Goal: Information Seeking & Learning: Check status

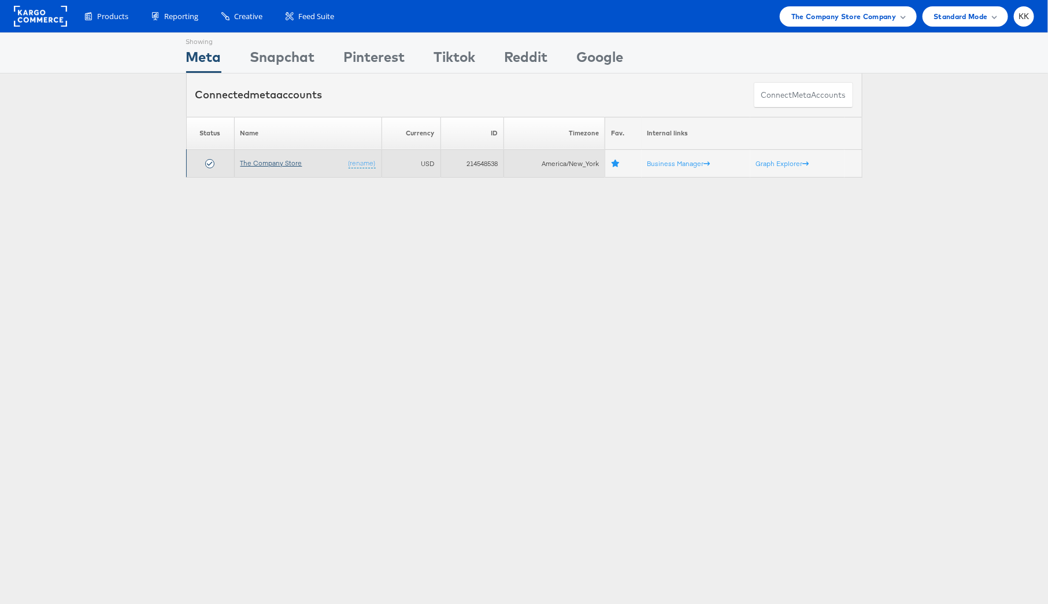
click at [288, 160] on link "The Company Store" at bounding box center [272, 162] width 62 height 9
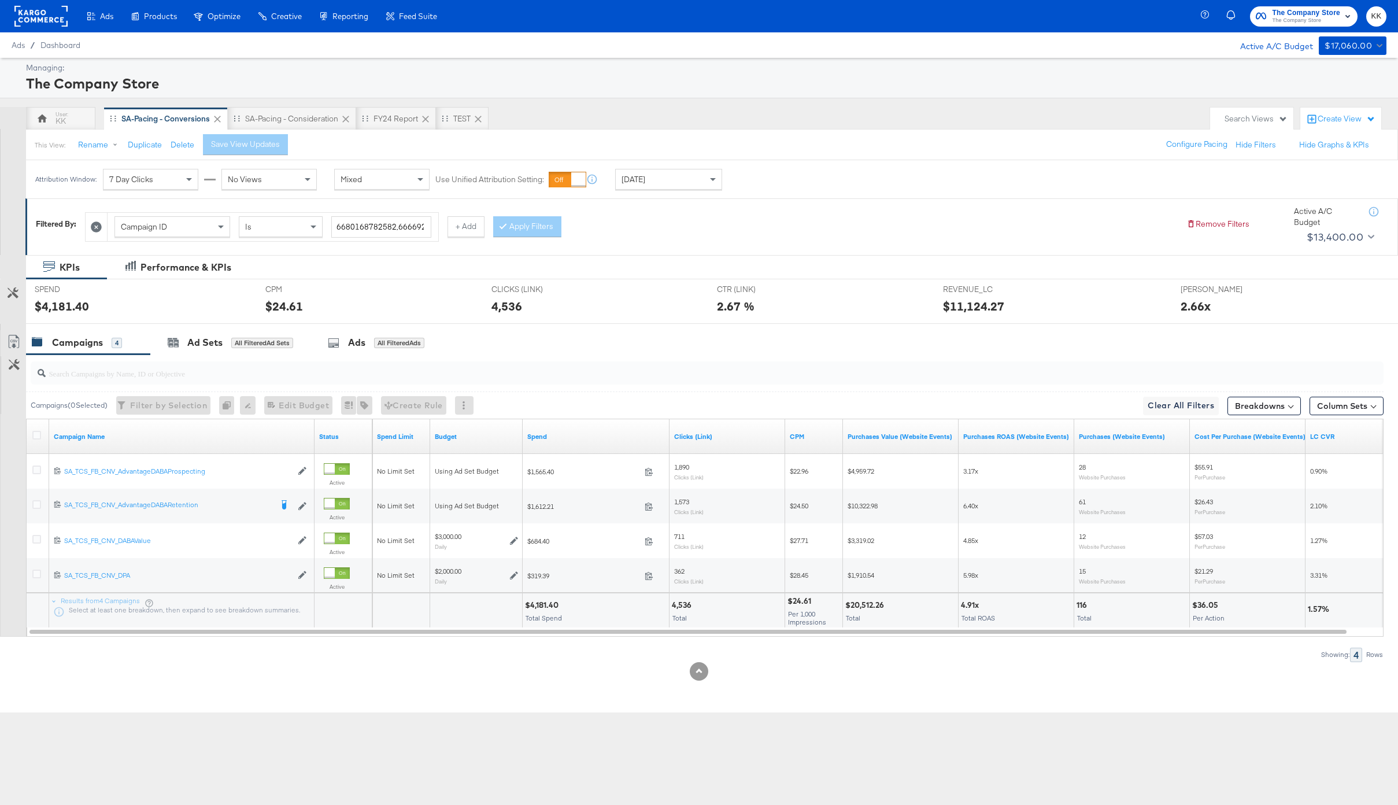
click at [757, 709] on div "KPIs Performance & KPIs Customize KPIs SPEND SPEND $4,181.40 CPM CPM $24.61 CLI…" at bounding box center [699, 484] width 1398 height 458
click at [65, 121] on div "KK" at bounding box center [61, 121] width 10 height 11
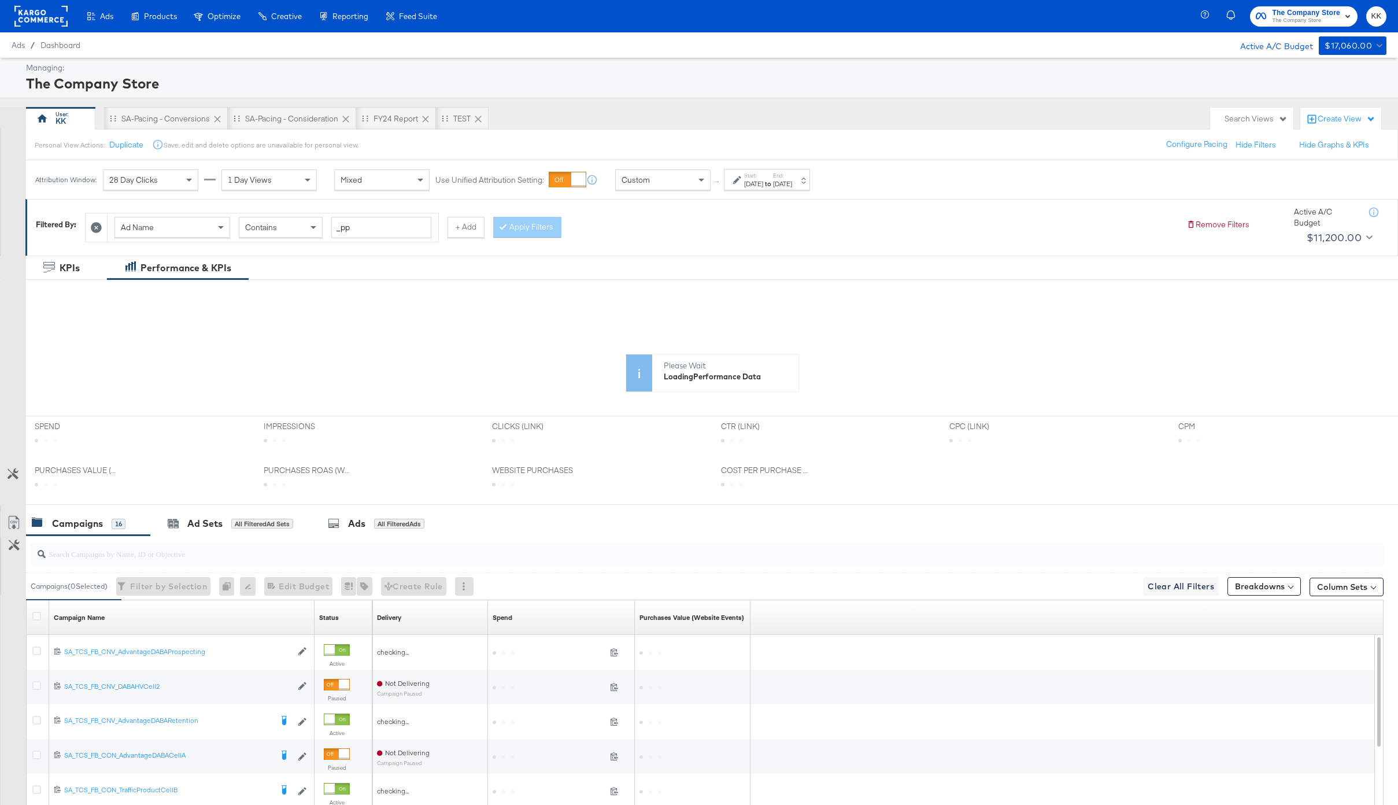
click at [759, 187] on div "Aug 14th 2025" at bounding box center [753, 183] width 19 height 9
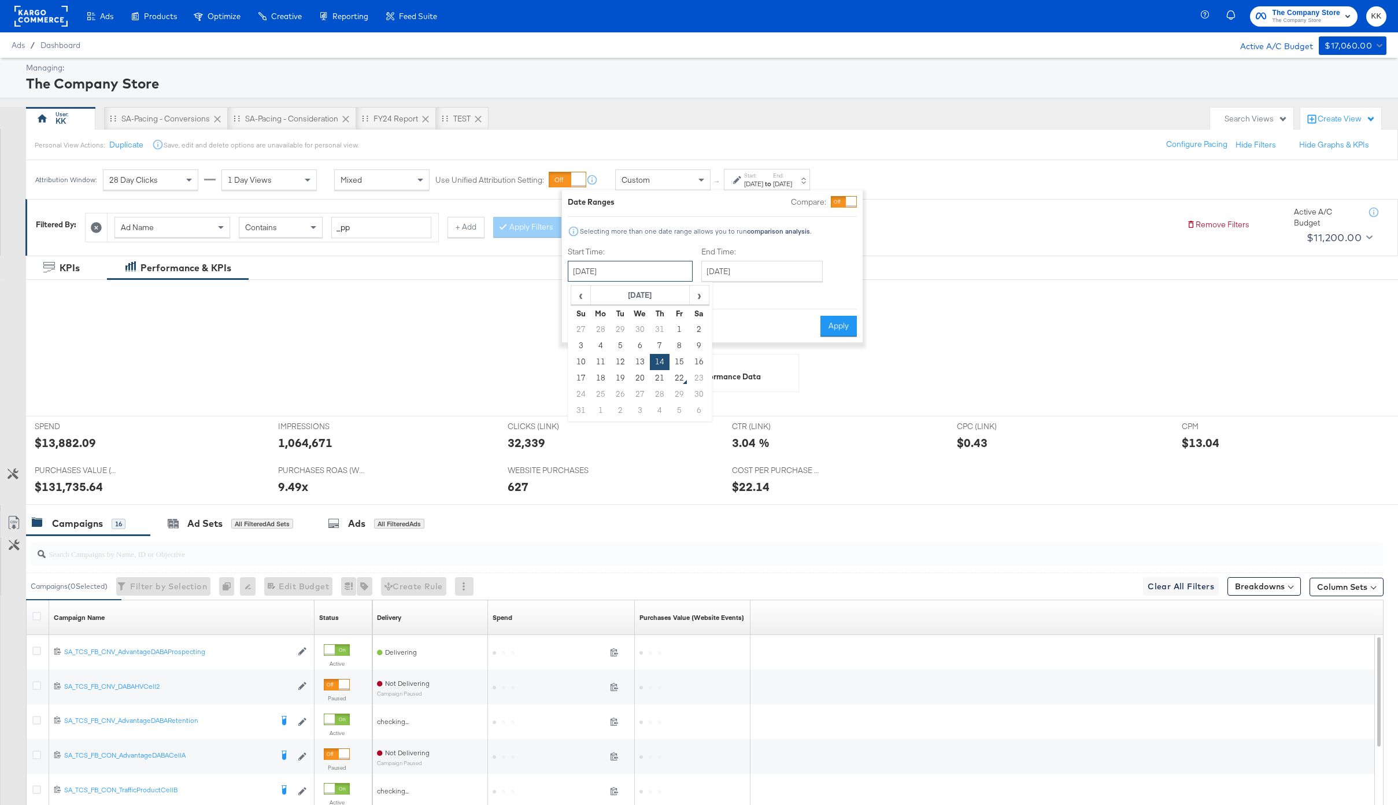
click at [642, 275] on input "August 14th 2025" at bounding box center [630, 271] width 125 height 21
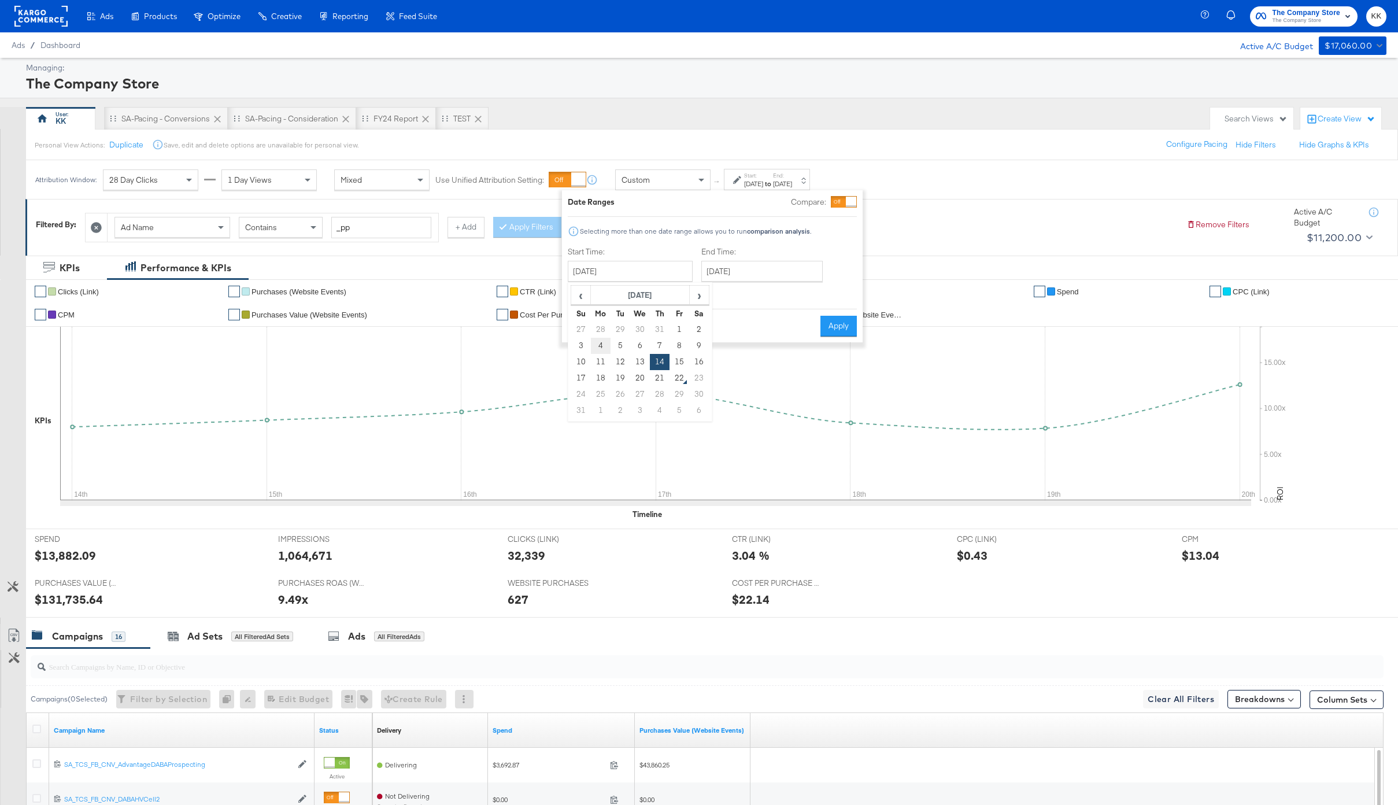
click at [599, 341] on td "4" at bounding box center [601, 346] width 20 height 16
type input "[DATE]"
click at [725, 273] on input "[DATE]" at bounding box center [757, 271] width 121 height 21
click at [793, 380] on td "21" at bounding box center [789, 378] width 20 height 16
type input "[DATE]"
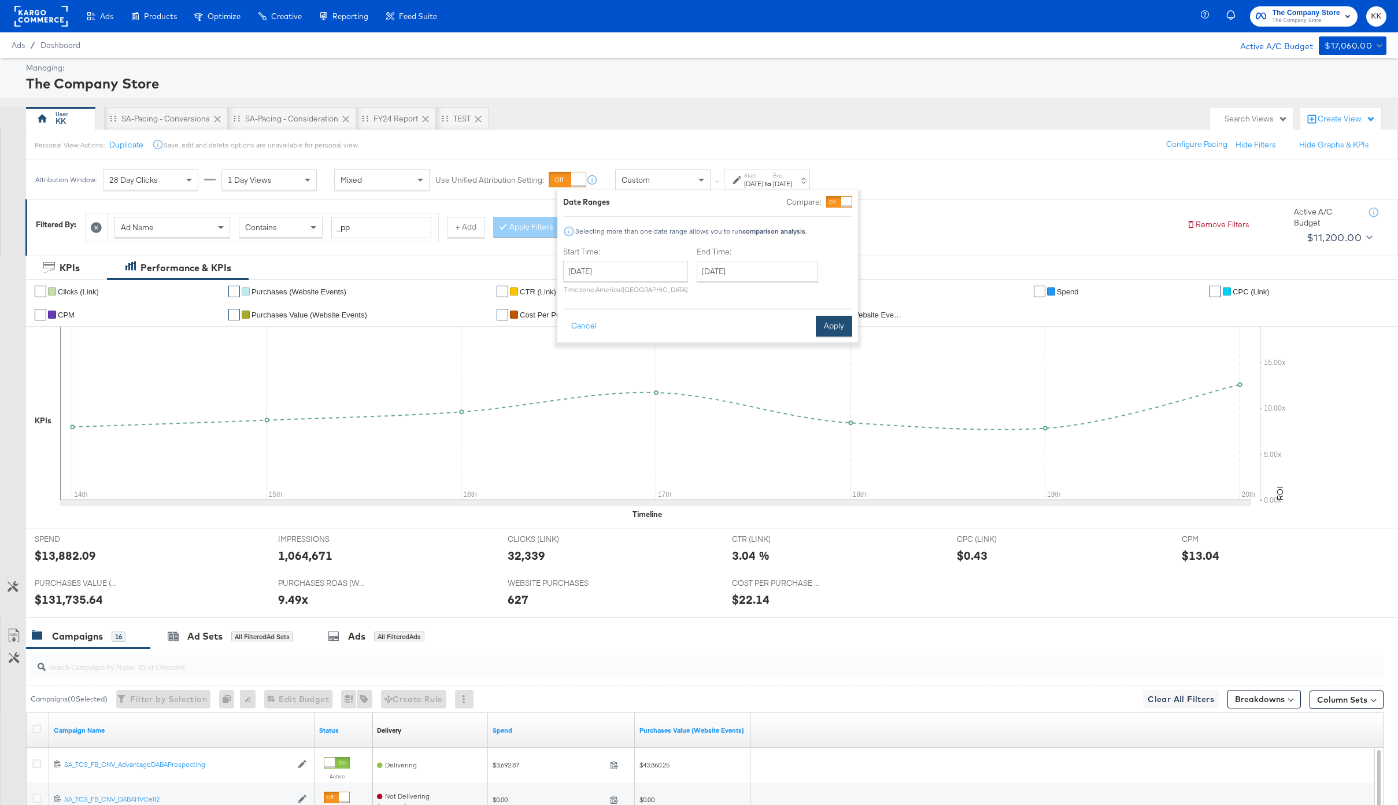
click at [836, 323] on button "Apply" at bounding box center [834, 326] width 36 height 21
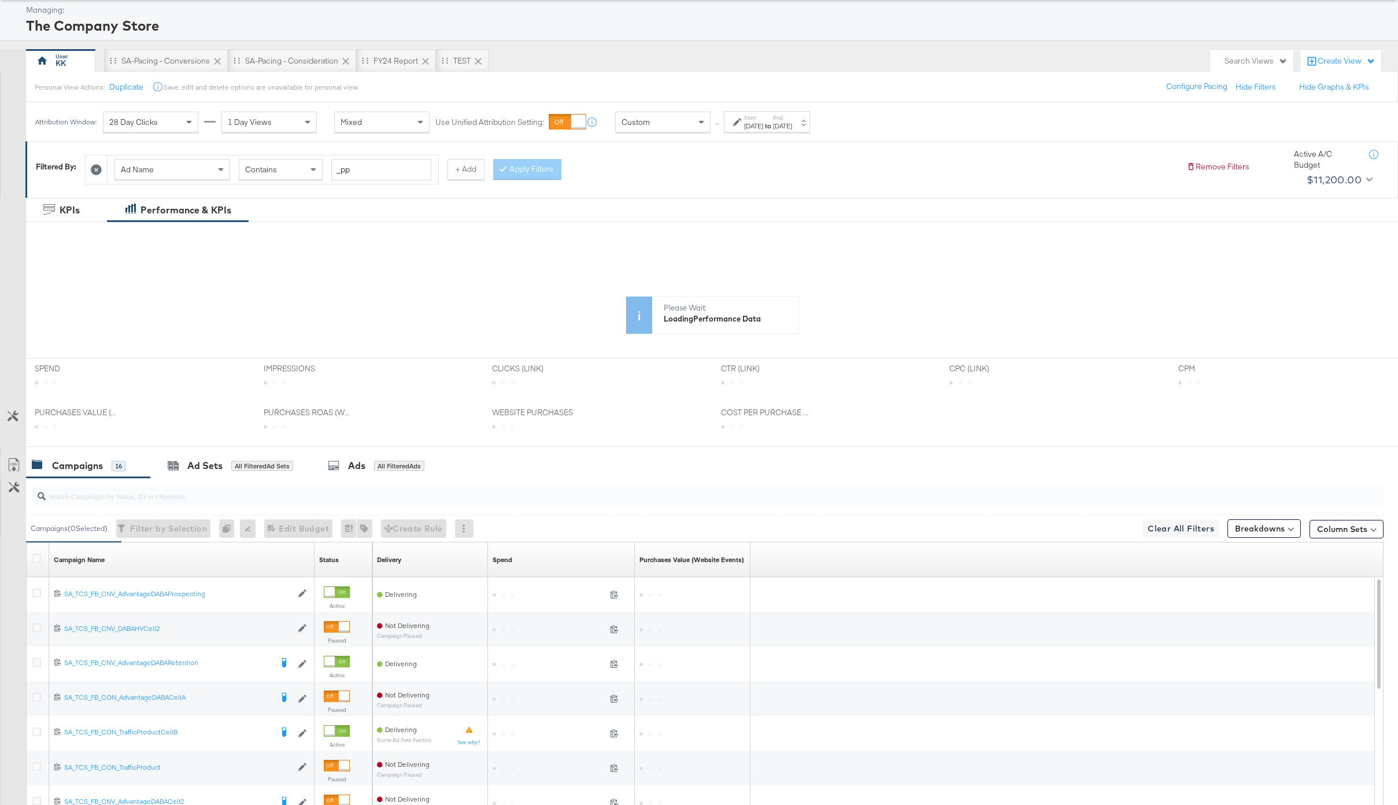
scroll to position [60, 0]
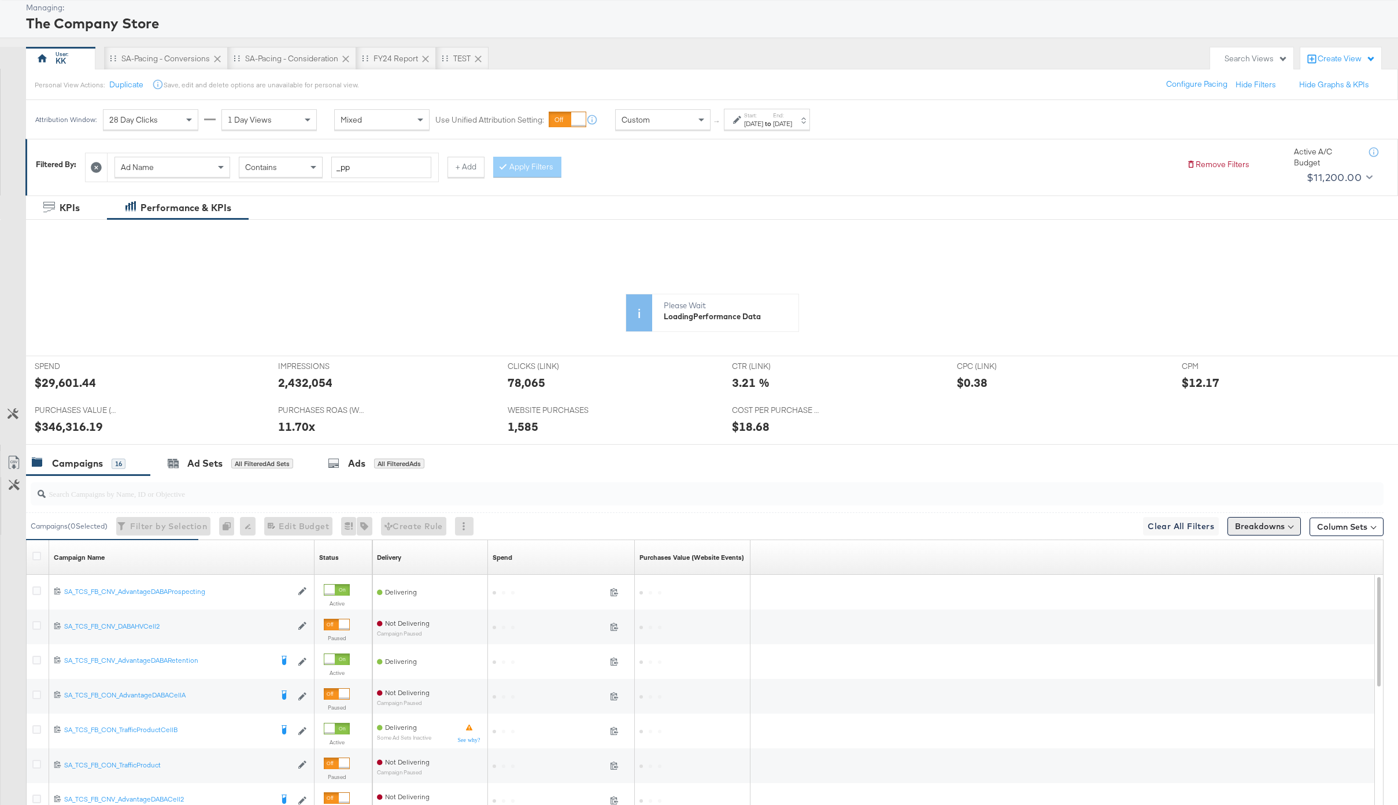
click at [1258, 445] on div "SPEND SPEND $29,601.44 IMPRESSIONS IMPRESSIONS 2,432,054 CLICKS (LINK) CLICKS (…" at bounding box center [712, 400] width 1372 height 89
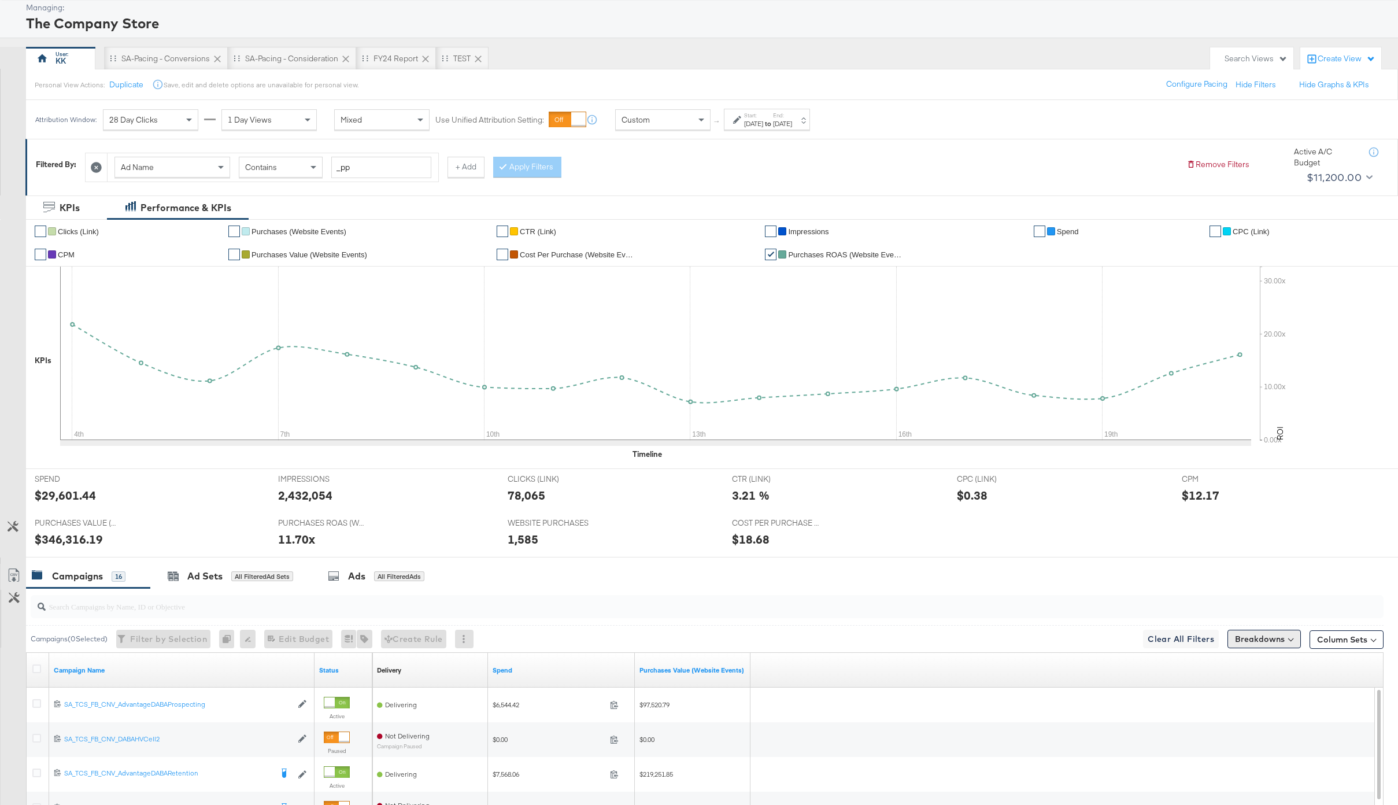
click at [1248, 645] on button "Breakdowns" at bounding box center [1264, 639] width 73 height 19
click at [1213, 710] on div "Time" at bounding box center [1237, 708] width 115 height 9
click at [1212, 737] on div "Day" at bounding box center [1236, 738] width 125 height 12
click at [1232, 612] on button "Apply Breakdown" at bounding box center [1236, 612] width 79 height 21
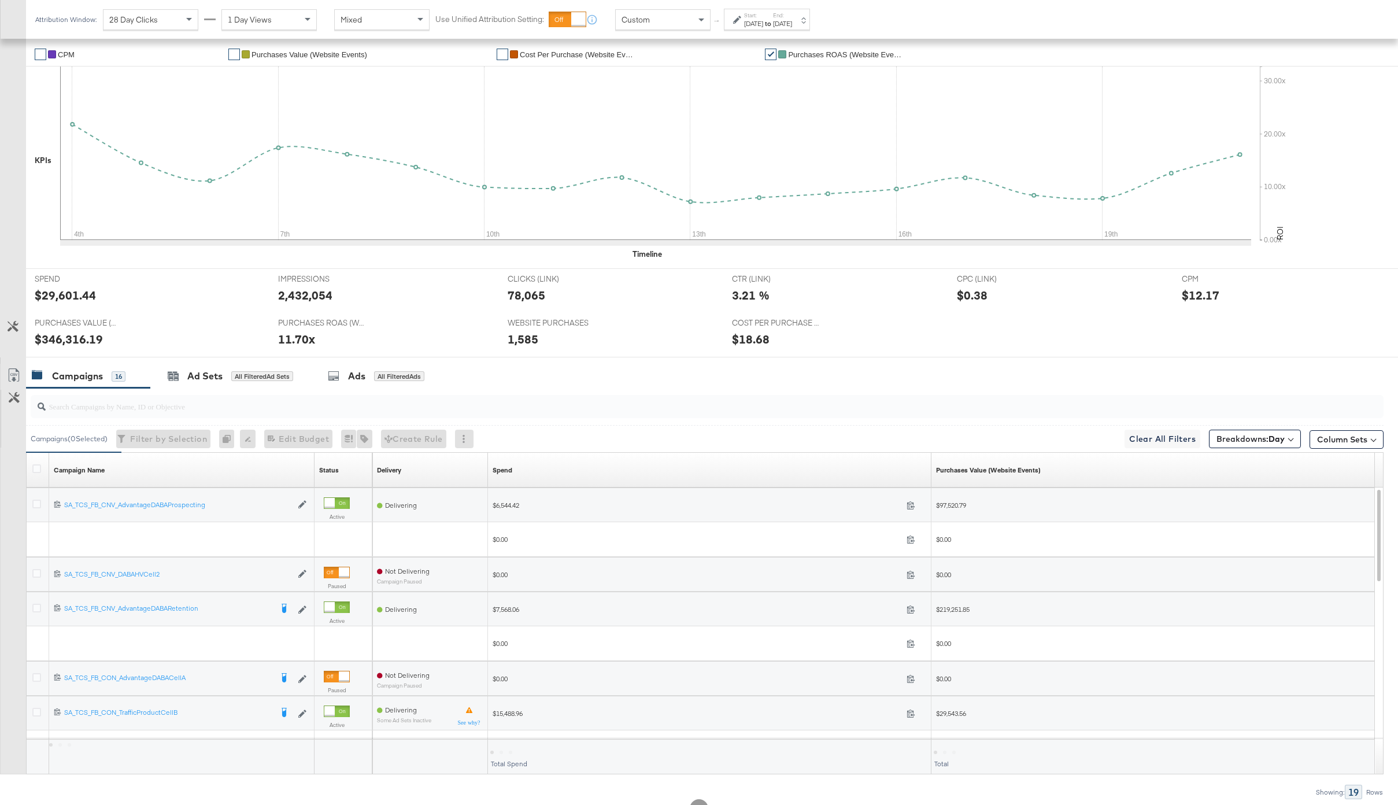
scroll to position [305, 0]
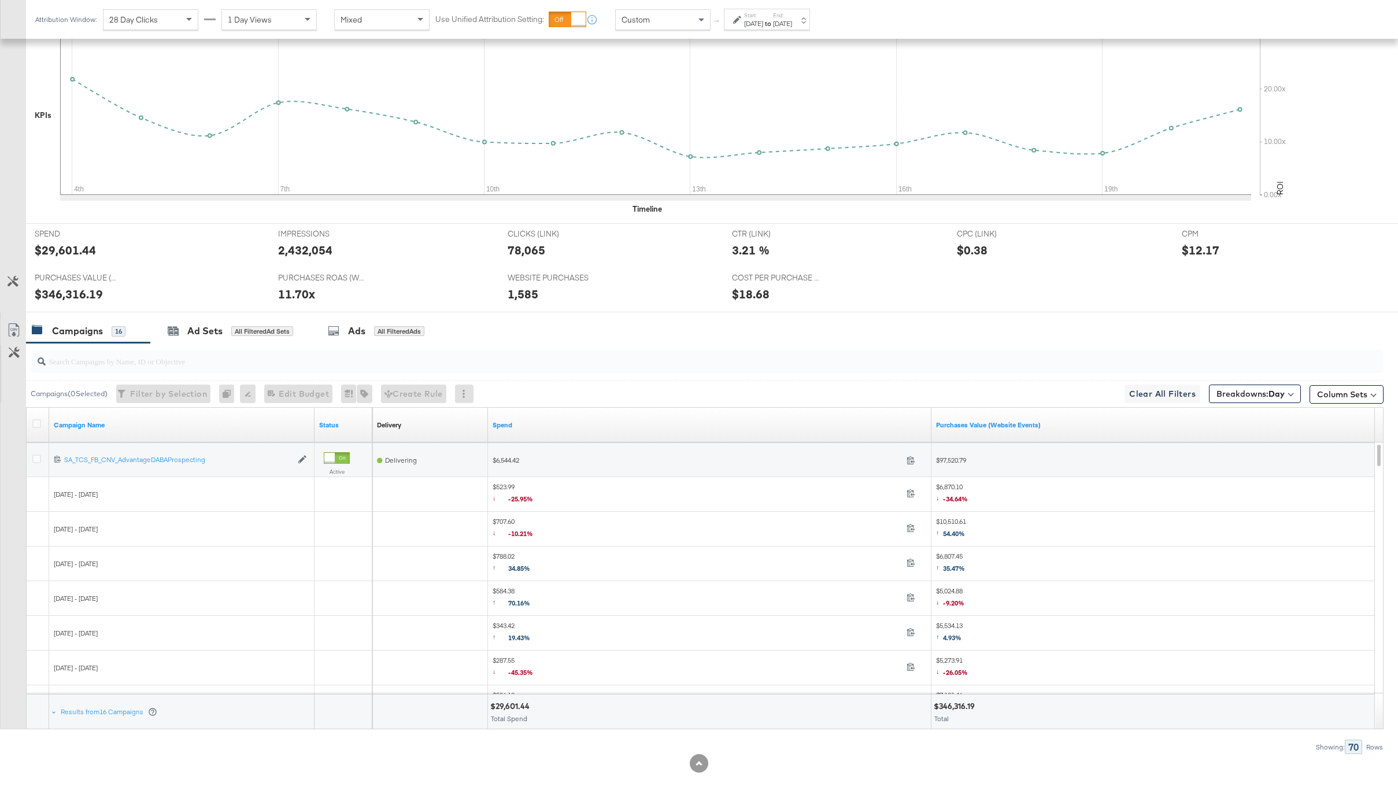
click at [35, 417] on div at bounding box center [38, 425] width 21 height 21
click at [40, 423] on icon at bounding box center [36, 423] width 9 height 9
click at [0, 0] on input "checkbox" at bounding box center [0, 0] width 0 height 0
click at [20, 321] on link "Export as CSV" at bounding box center [14, 332] width 26 height 26
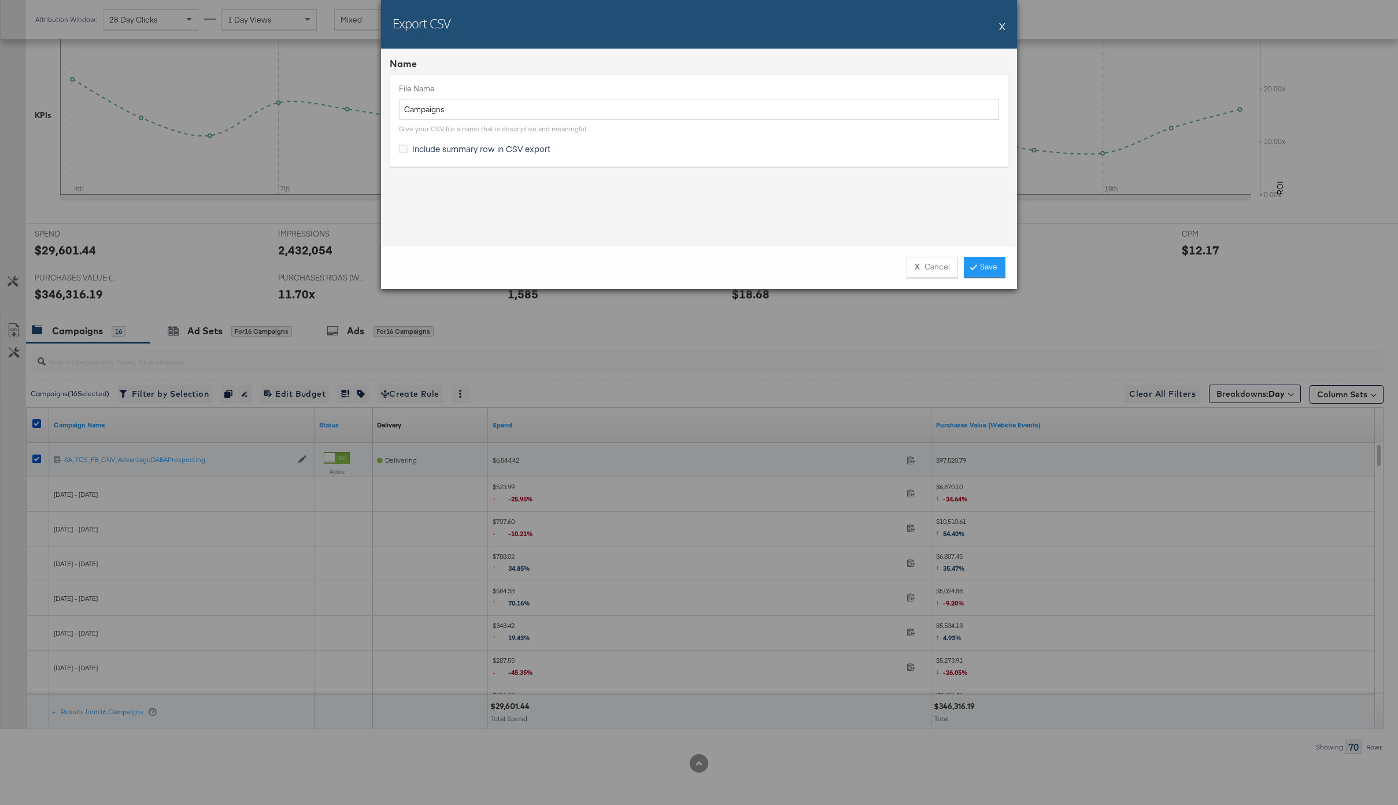
click at [985, 252] on div "X Cancel Save" at bounding box center [699, 267] width 636 height 44
click at [985, 261] on link "Save" at bounding box center [985, 267] width 42 height 21
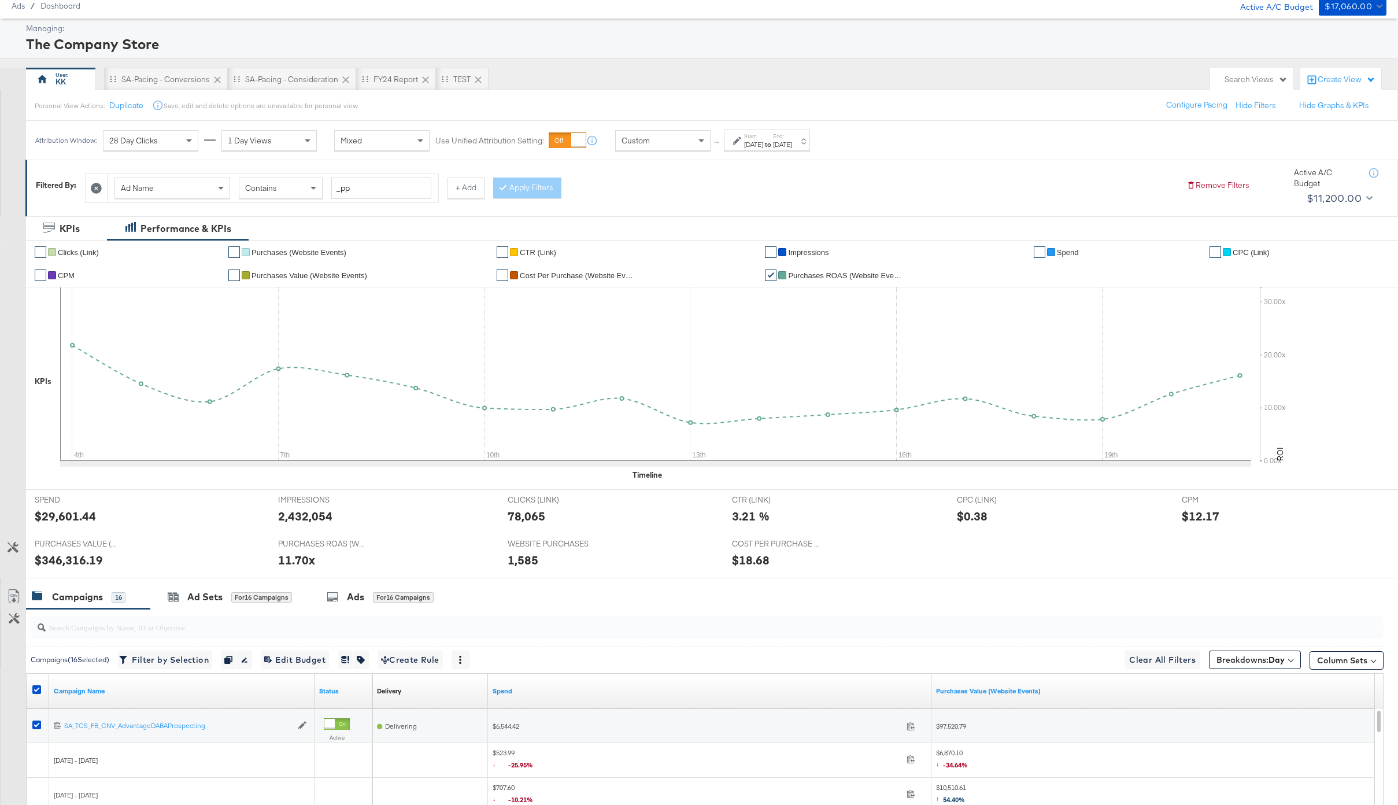
scroll to position [38, 0]
click at [95, 188] on icon at bounding box center [96, 189] width 11 height 11
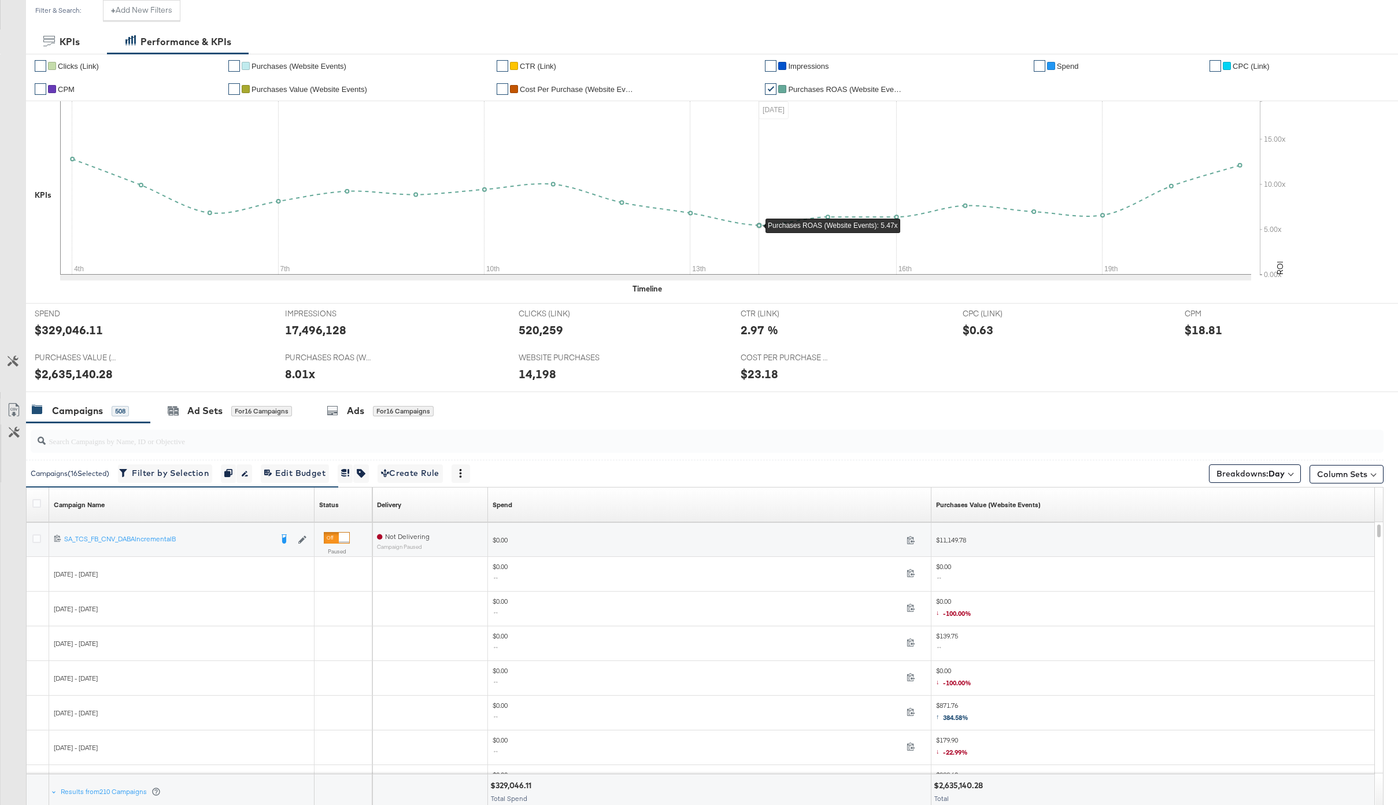
scroll to position [126, 0]
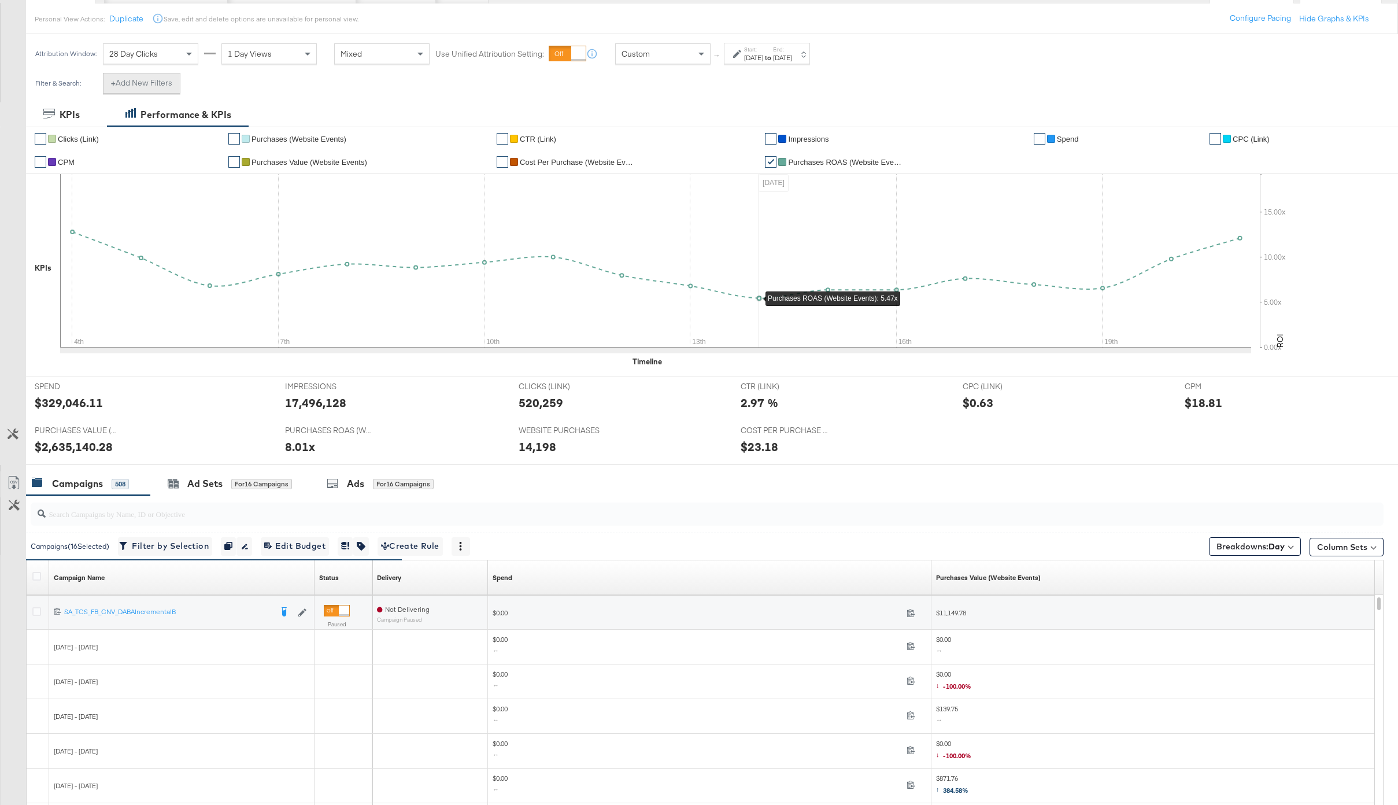
click at [139, 83] on button "+ Add New Filters" at bounding box center [141, 83] width 77 height 21
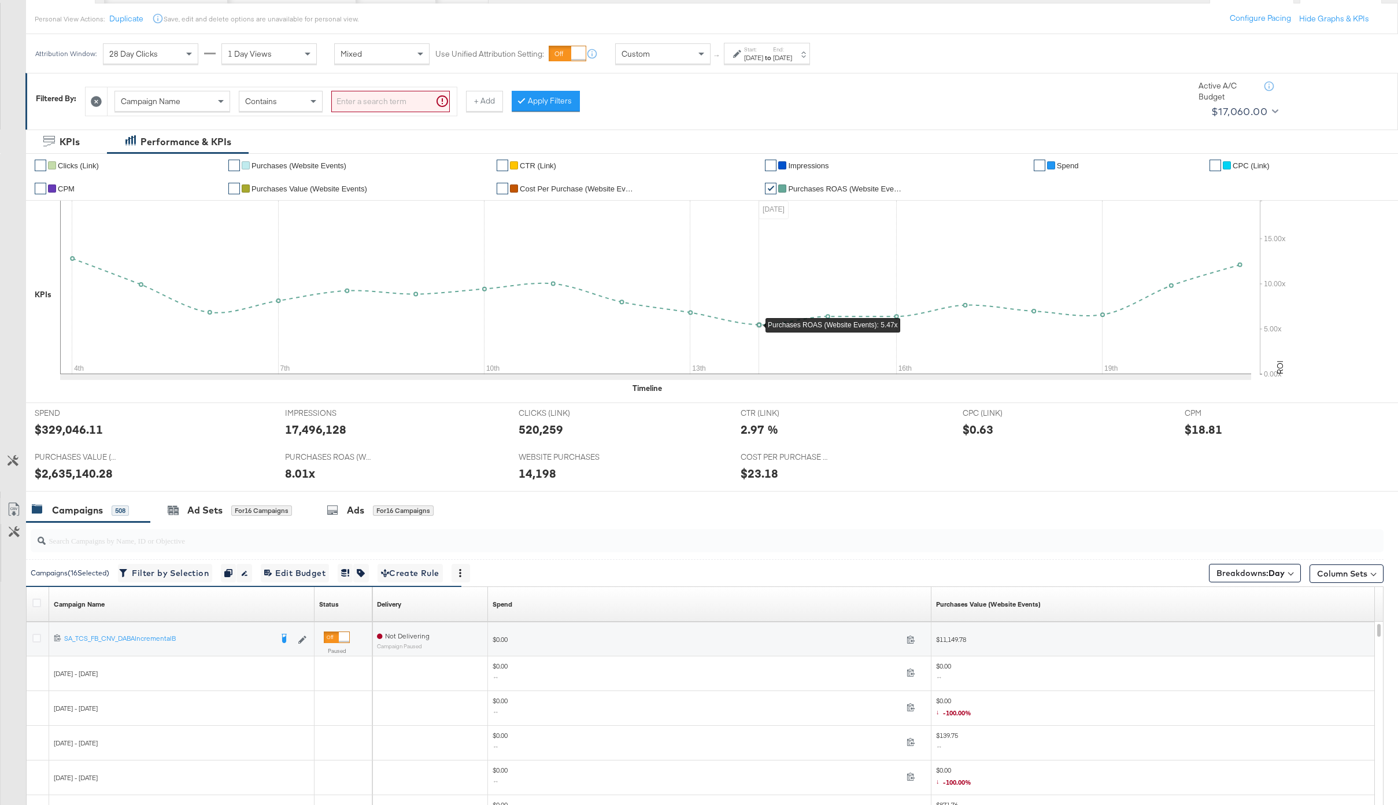
click at [355, 97] on input "search" at bounding box center [390, 101] width 119 height 21
type input "TCS_FB_"
click at [515, 110] on button "Apply Filters" at bounding box center [527, 101] width 68 height 21
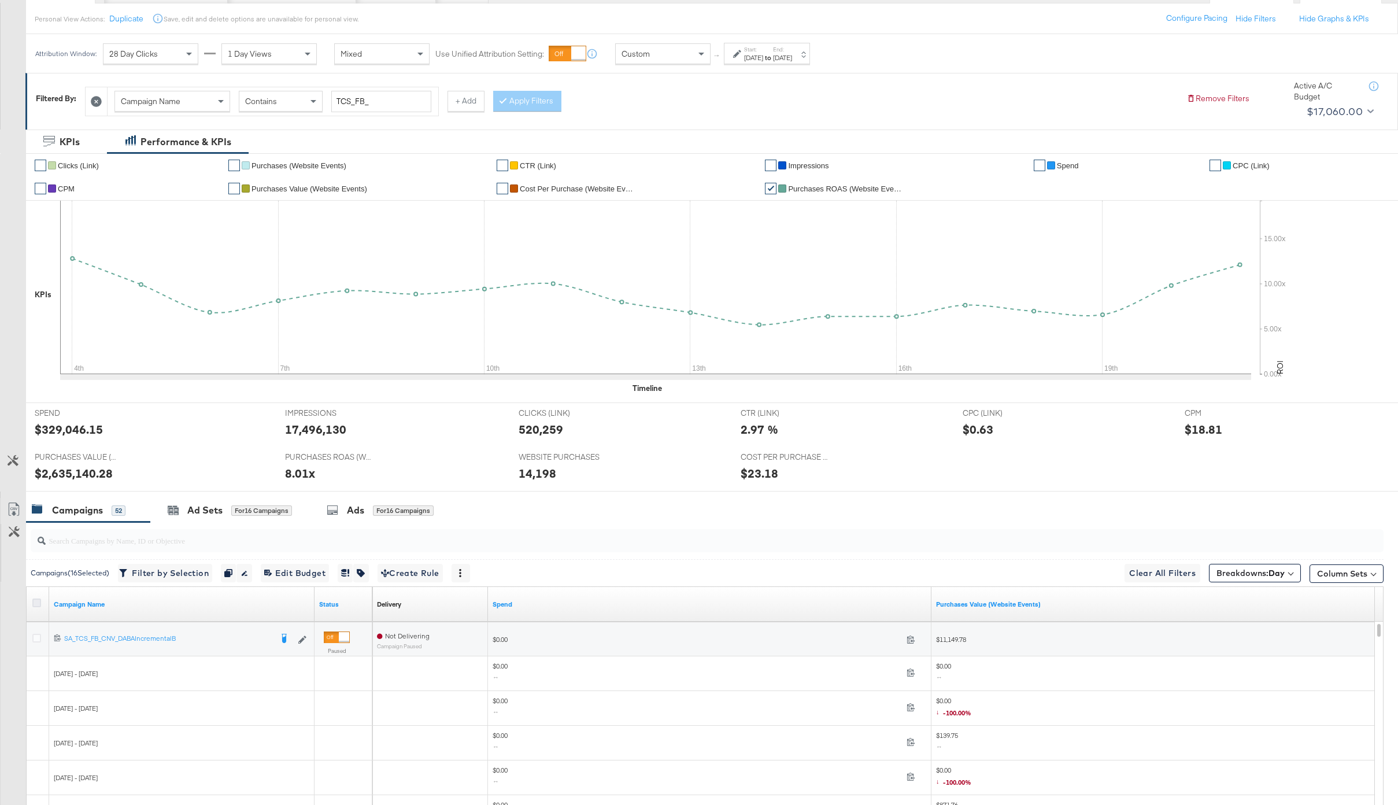
click at [36, 598] on icon at bounding box center [36, 602] width 9 height 9
click at [0, 0] on input "checkbox" at bounding box center [0, 0] width 0 height 0
click at [14, 509] on icon at bounding box center [13, 511] width 7 height 9
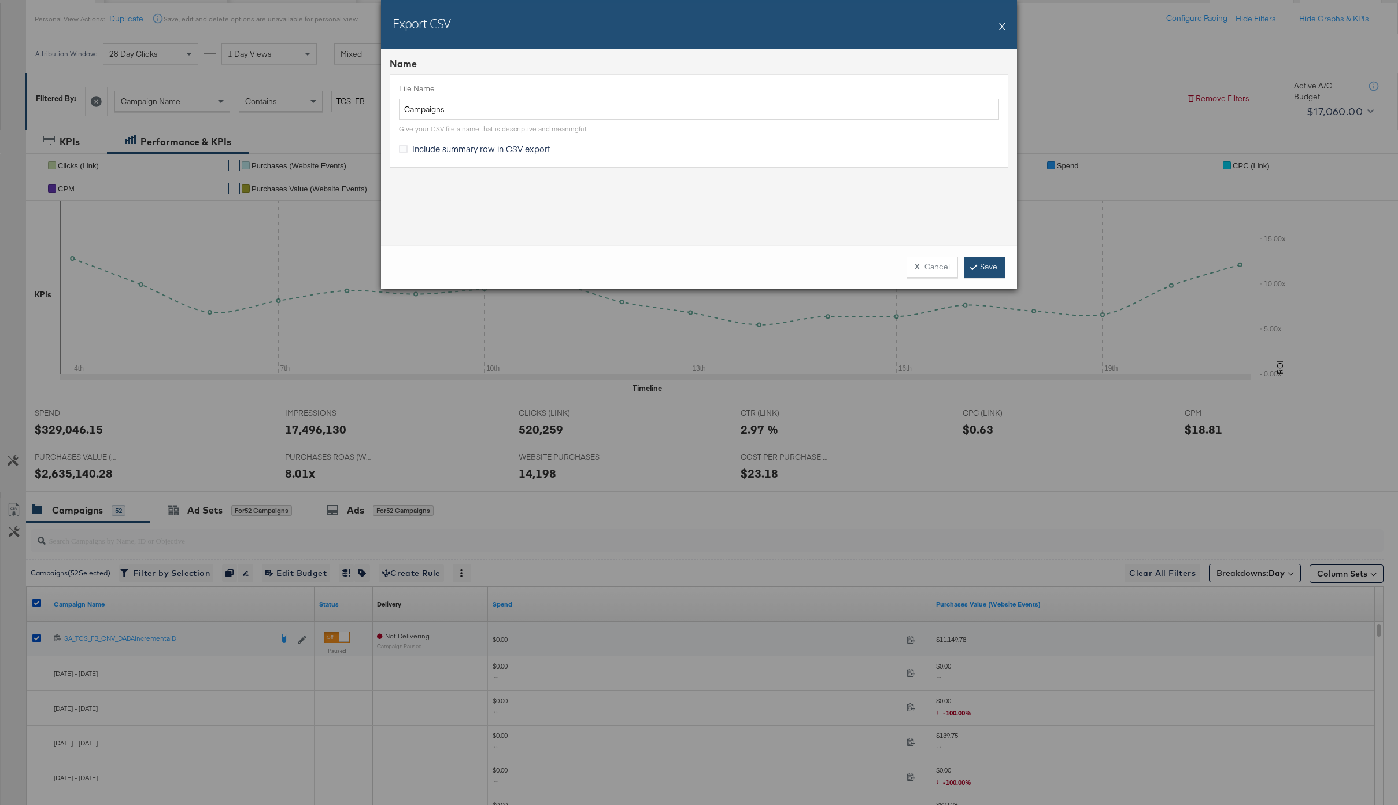
click at [977, 263] on link "Save" at bounding box center [985, 267] width 42 height 21
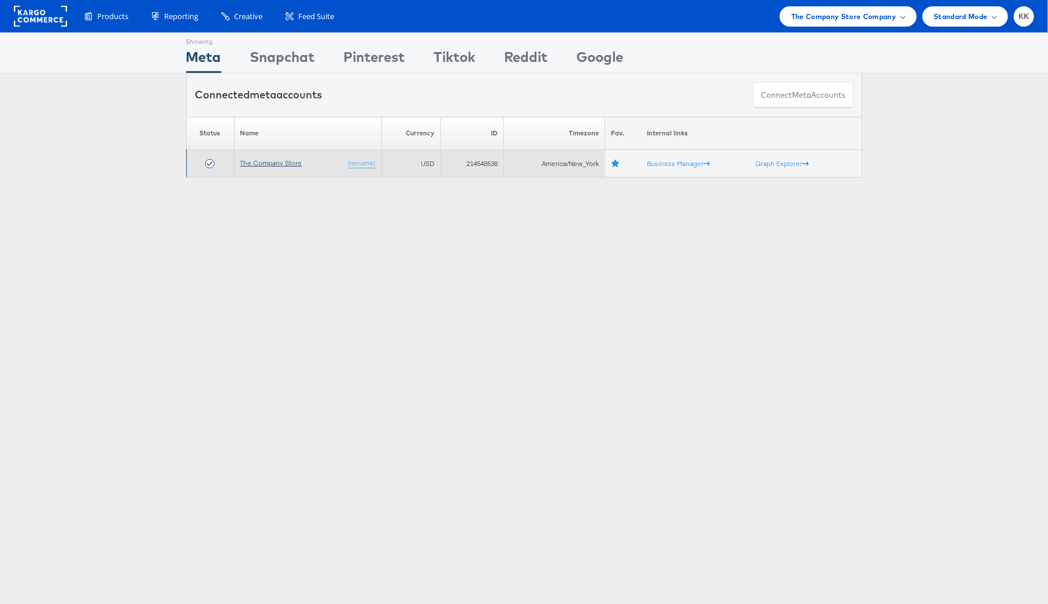
click at [251, 163] on link "The Company Store" at bounding box center [272, 162] width 62 height 9
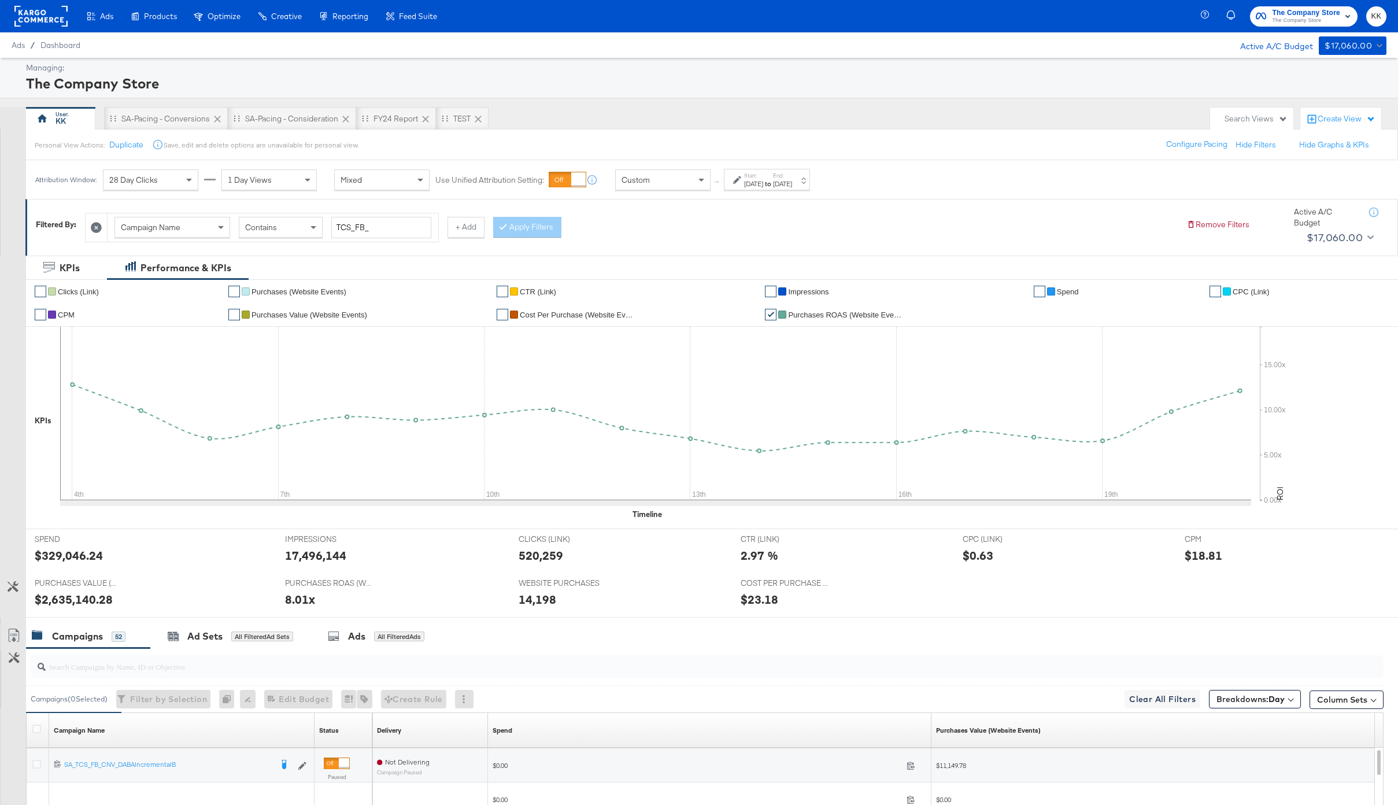
click at [752, 186] on div "Aug 4th 2025" at bounding box center [753, 183] width 19 height 9
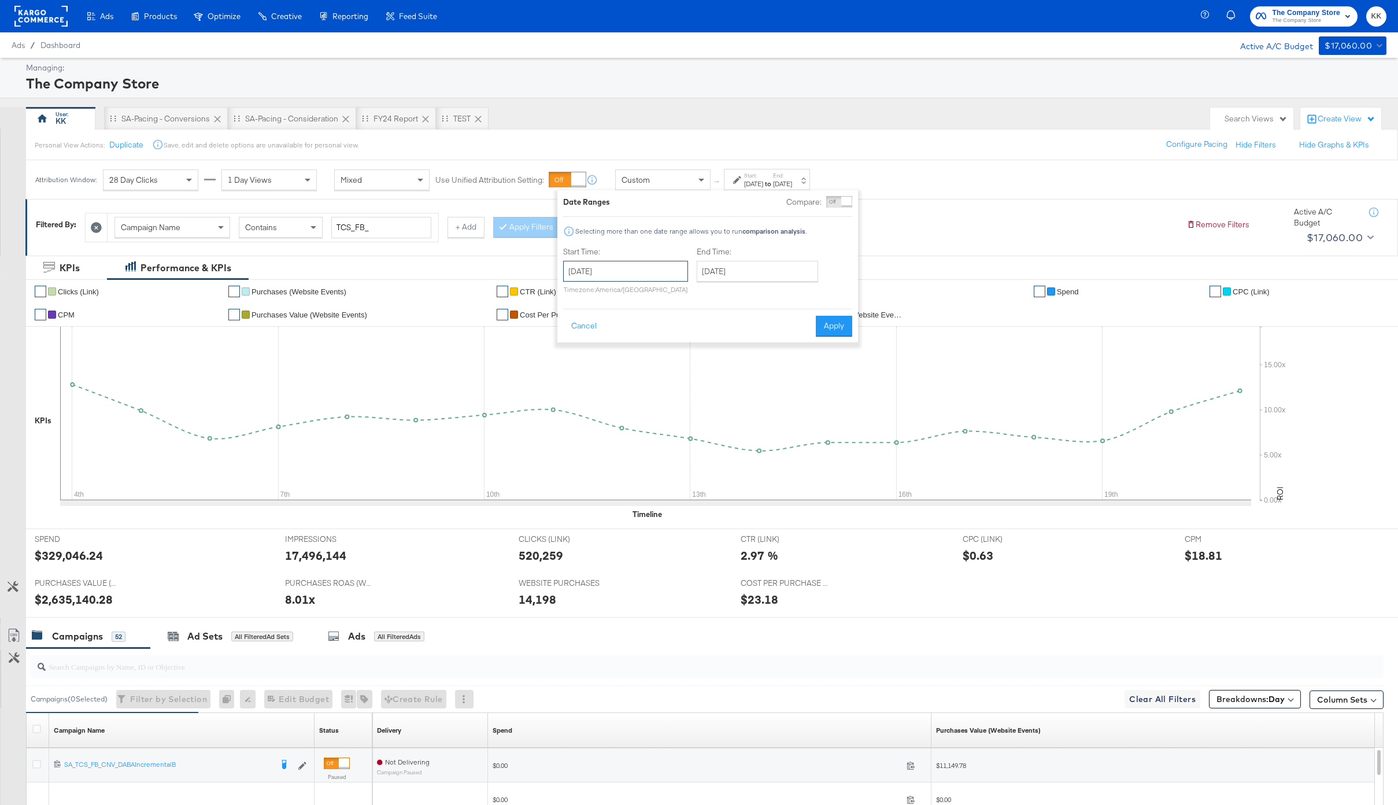
click at [628, 271] on input "August 4th 2025" at bounding box center [625, 271] width 125 height 21
click at [640, 291] on th "August 2025" at bounding box center [635, 296] width 99 height 20
click at [574, 297] on span "‹" at bounding box center [572, 294] width 10 height 17
click at [659, 342] on td "Jul" at bounding box center [652, 349] width 35 height 29
click at [599, 394] on td "29" at bounding box center [596, 394] width 20 height 16
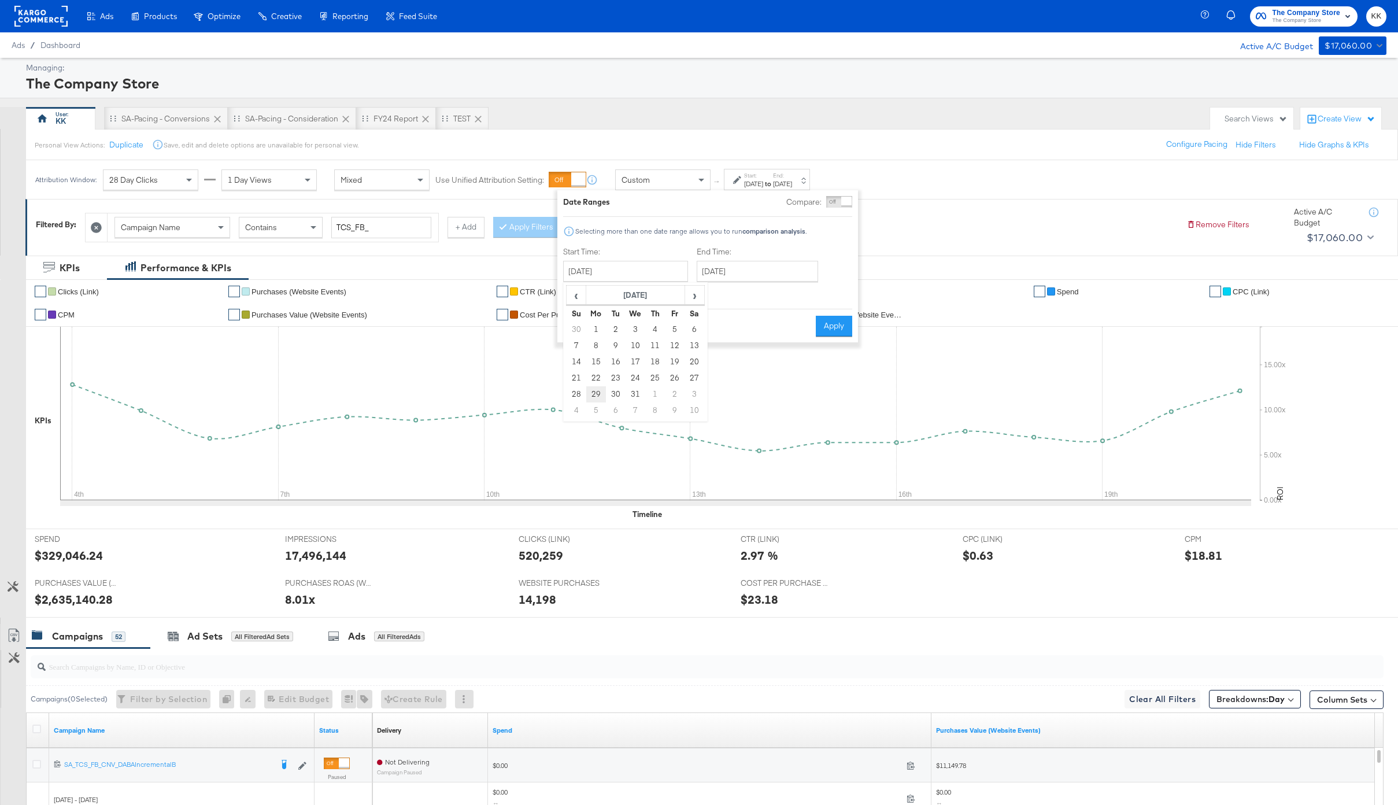
type input "July 29th 2024"
click at [762, 262] on input "[DATE]" at bounding box center [758, 271] width 121 height 21
click at [768, 292] on th "[DATE]" at bounding box center [770, 296] width 99 height 20
click at [705, 294] on span "‹" at bounding box center [707, 294] width 10 height 17
click at [779, 343] on td "Jul" at bounding box center [787, 349] width 35 height 29
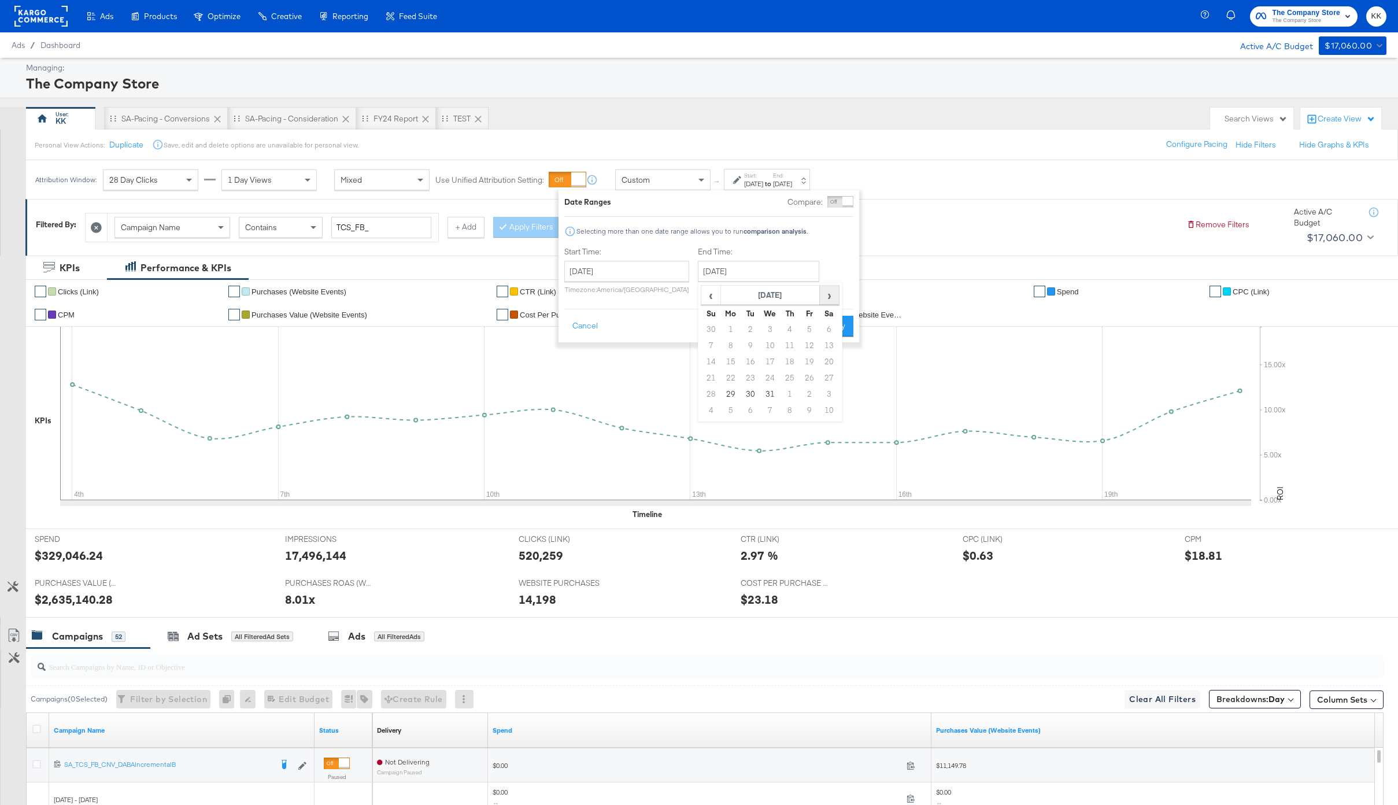
click at [830, 299] on span "›" at bounding box center [830, 294] width 18 height 17
click at [708, 394] on td "25" at bounding box center [711, 394] width 20 height 16
type input "August 25th 2024"
click at [844, 335] on button "Apply" at bounding box center [836, 326] width 36 height 21
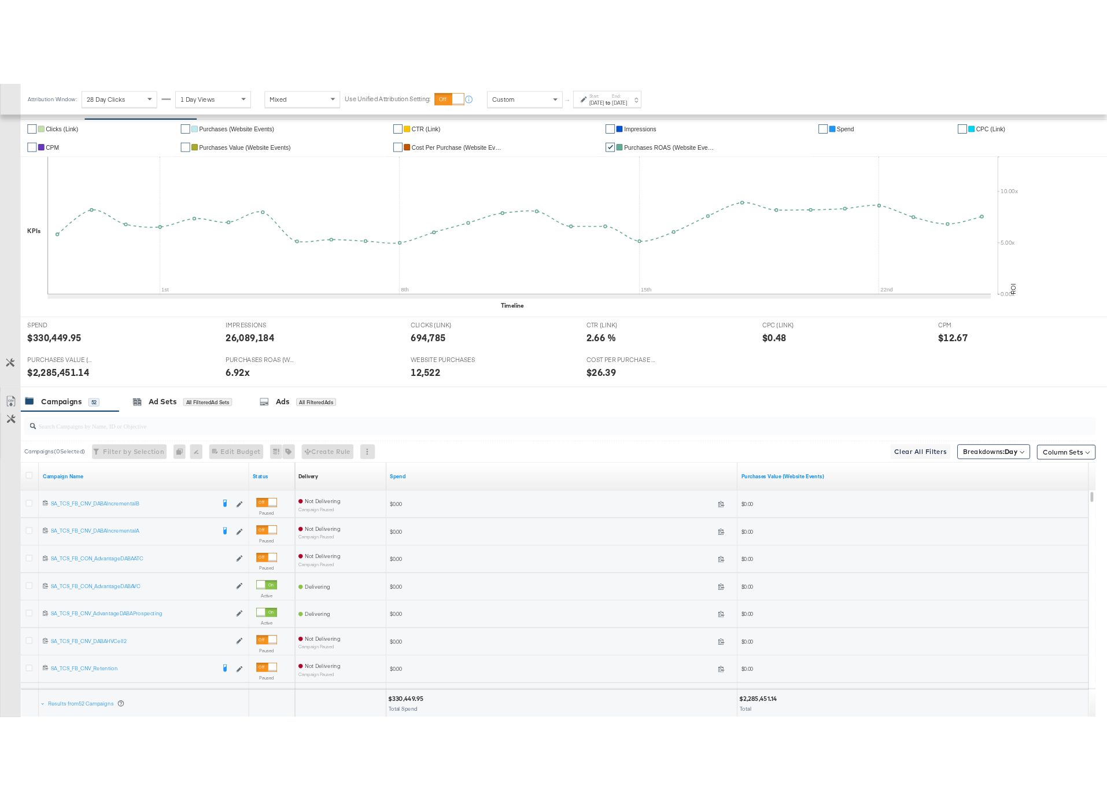
scroll to position [305, 0]
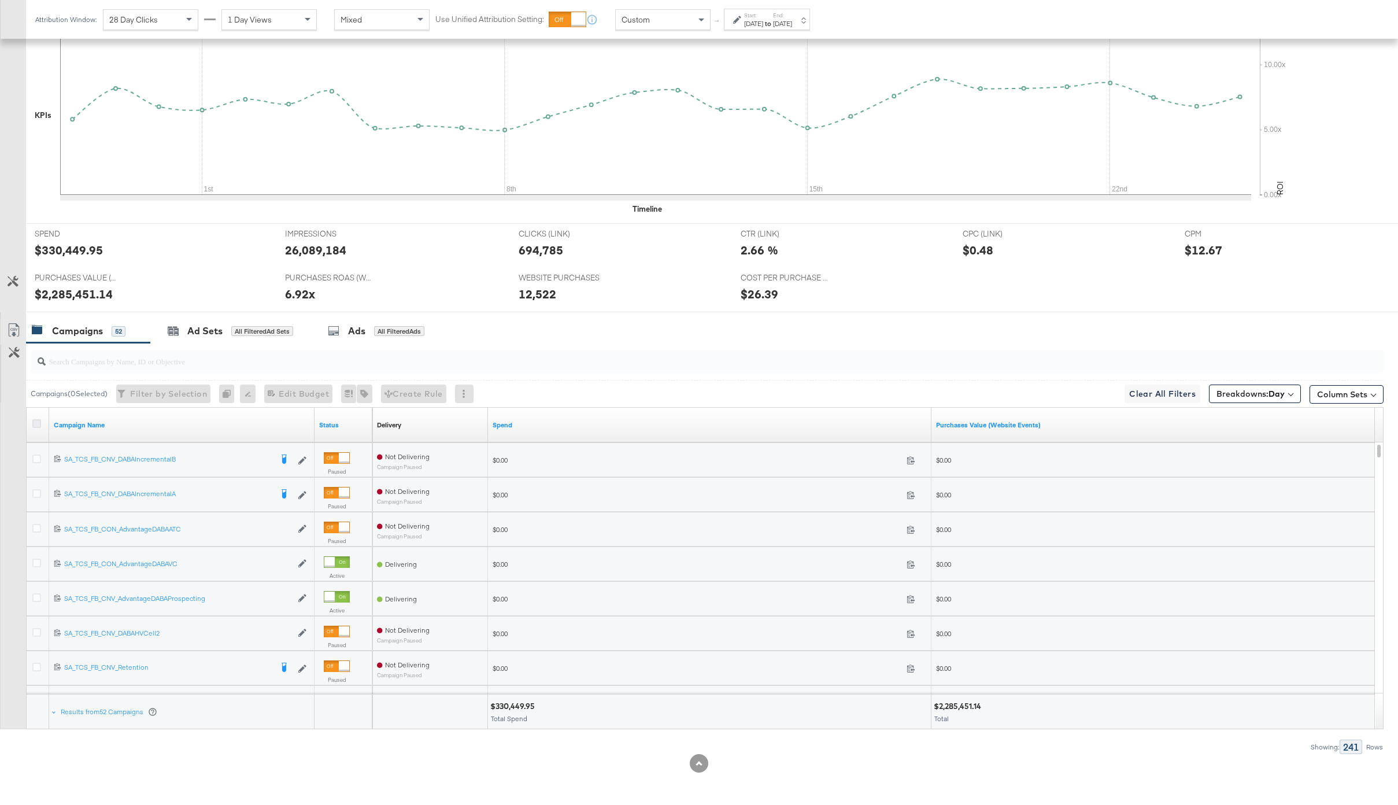
click at [36, 427] on icon at bounding box center [36, 423] width 9 height 9
click at [0, 0] on input "checkbox" at bounding box center [0, 0] width 0 height 0
click at [13, 312] on div at bounding box center [13, 316] width 26 height 9
click at [13, 327] on icon at bounding box center [14, 330] width 14 height 14
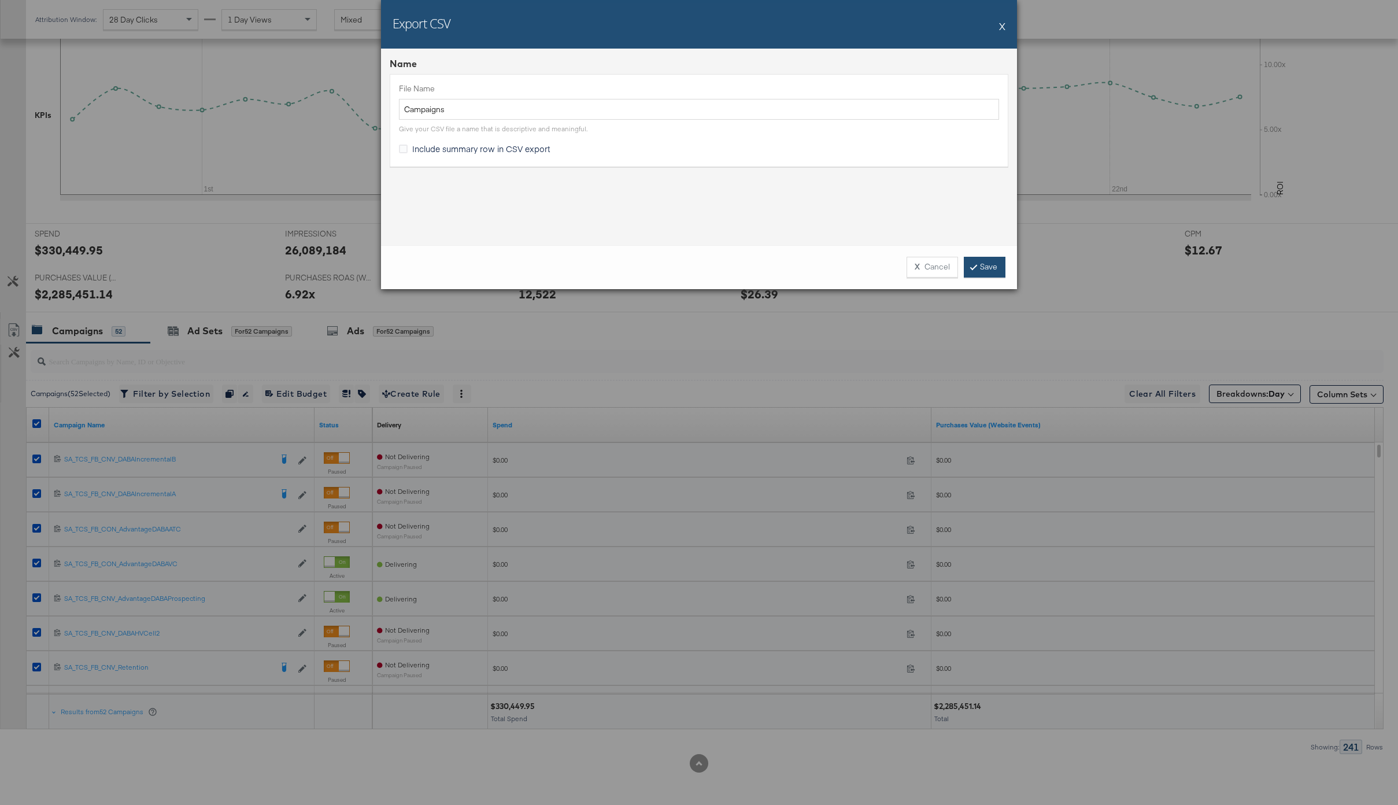
click at [984, 258] on link "Save" at bounding box center [985, 267] width 42 height 21
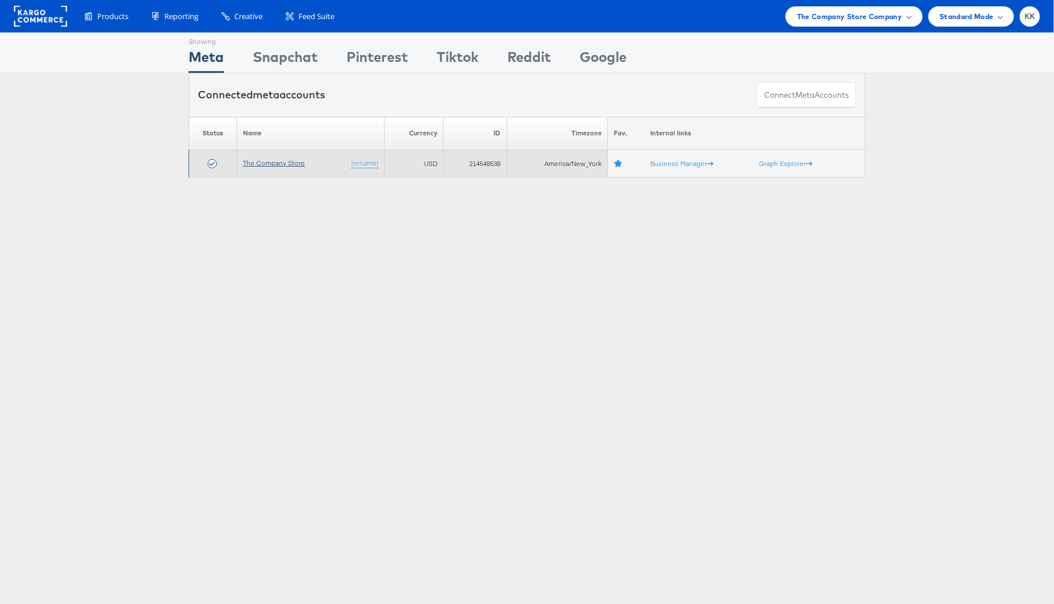
click at [272, 163] on link "The Company Store" at bounding box center [274, 162] width 62 height 9
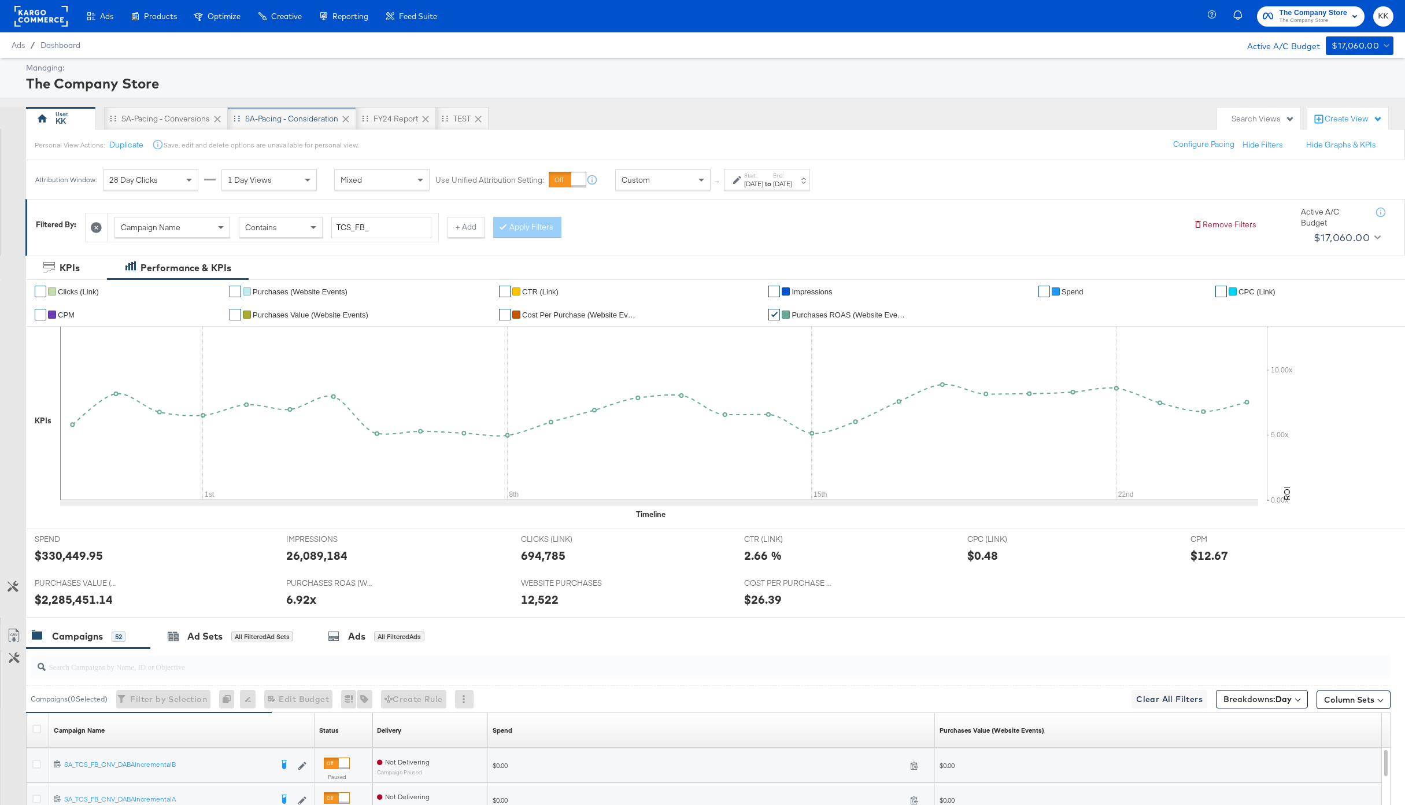
click at [291, 115] on div "SA-Pacing - Consideration" at bounding box center [291, 118] width 93 height 11
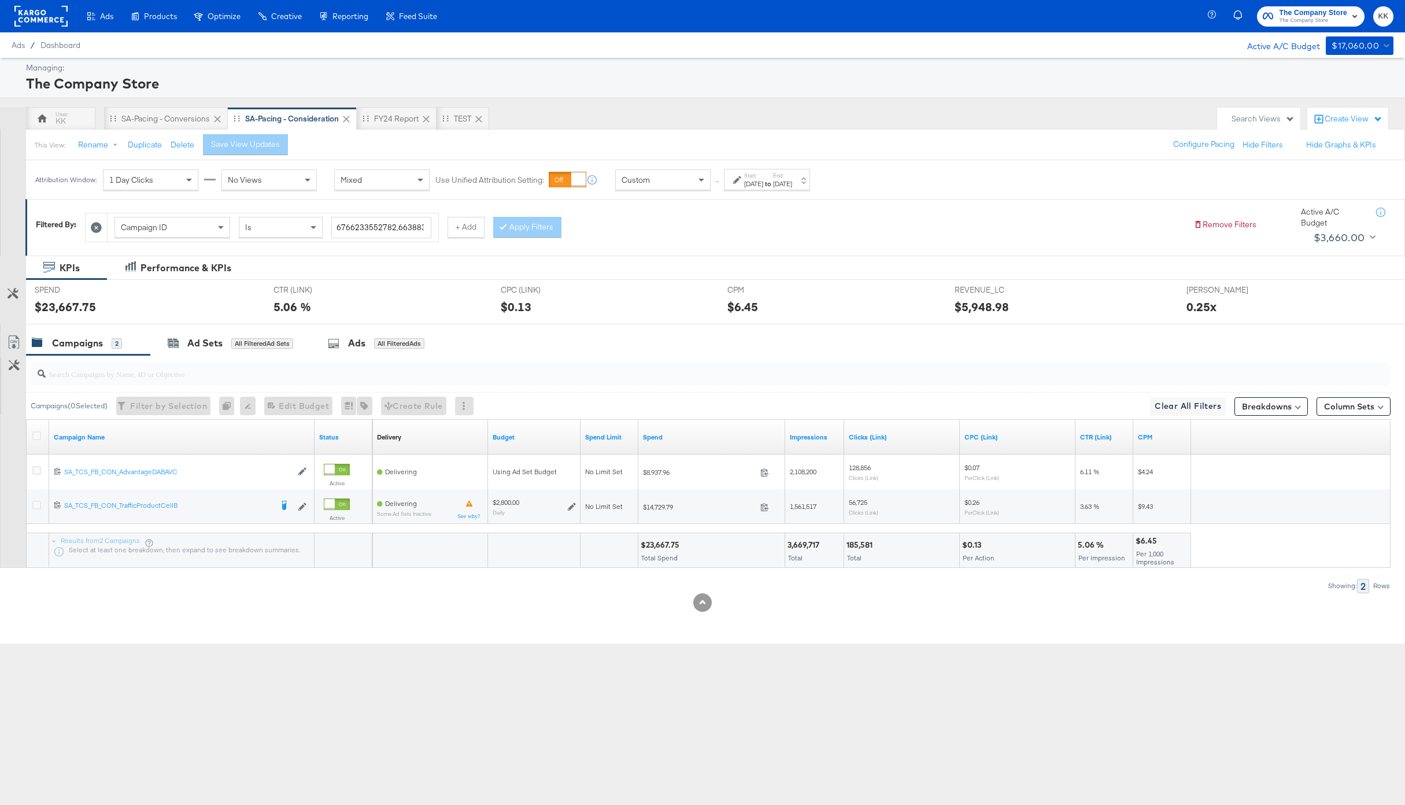
click at [792, 182] on div "[DATE]" at bounding box center [782, 183] width 19 height 9
click at [734, 268] on input "[DATE]" at bounding box center [757, 271] width 121 height 21
click at [785, 375] on td "21" at bounding box center [789, 378] width 20 height 16
type input "[DATE]"
click at [822, 337] on div "Date Ranges Compare: Selecting more than one date range allows you to run compa…" at bounding box center [707, 266] width 301 height 152
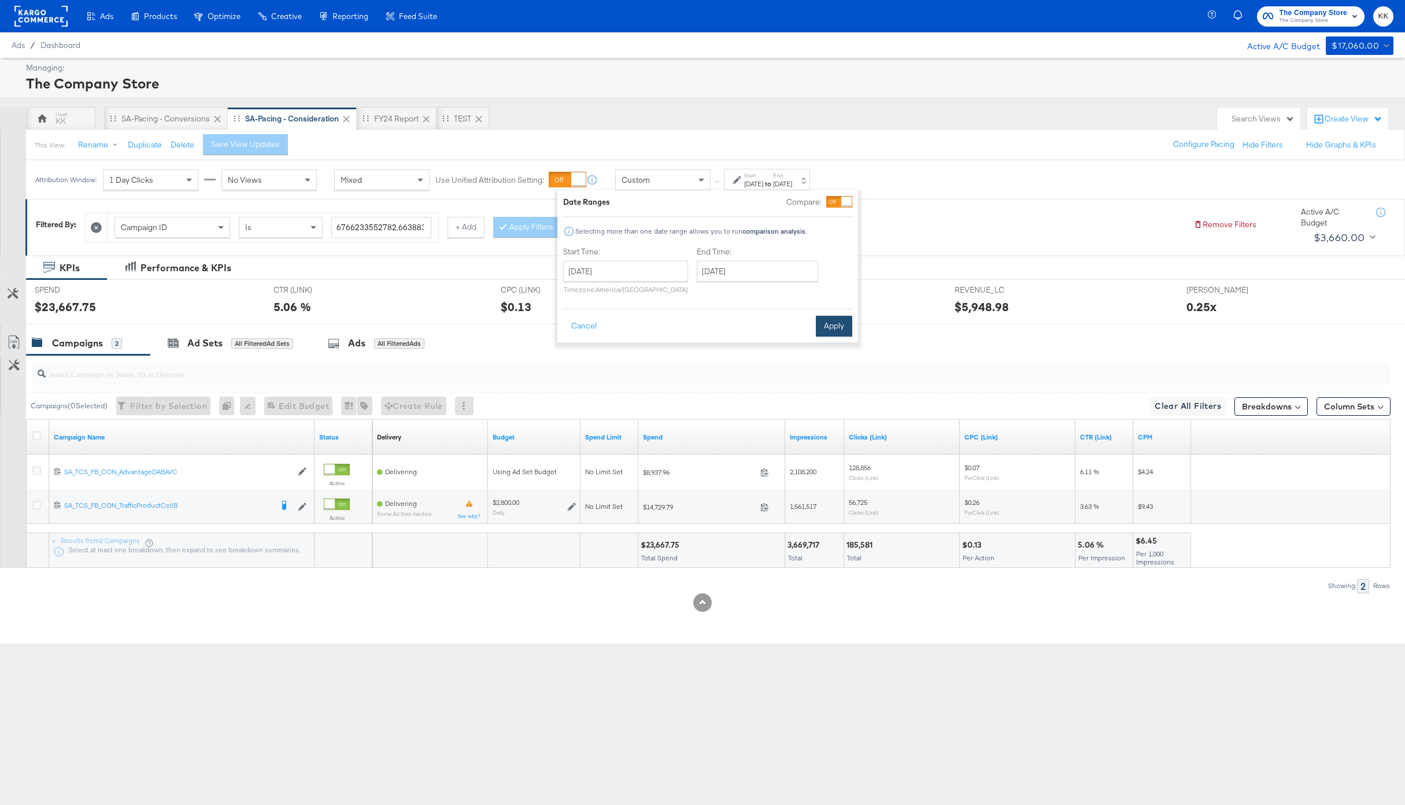
click at [834, 323] on button "Apply" at bounding box center [834, 326] width 36 height 21
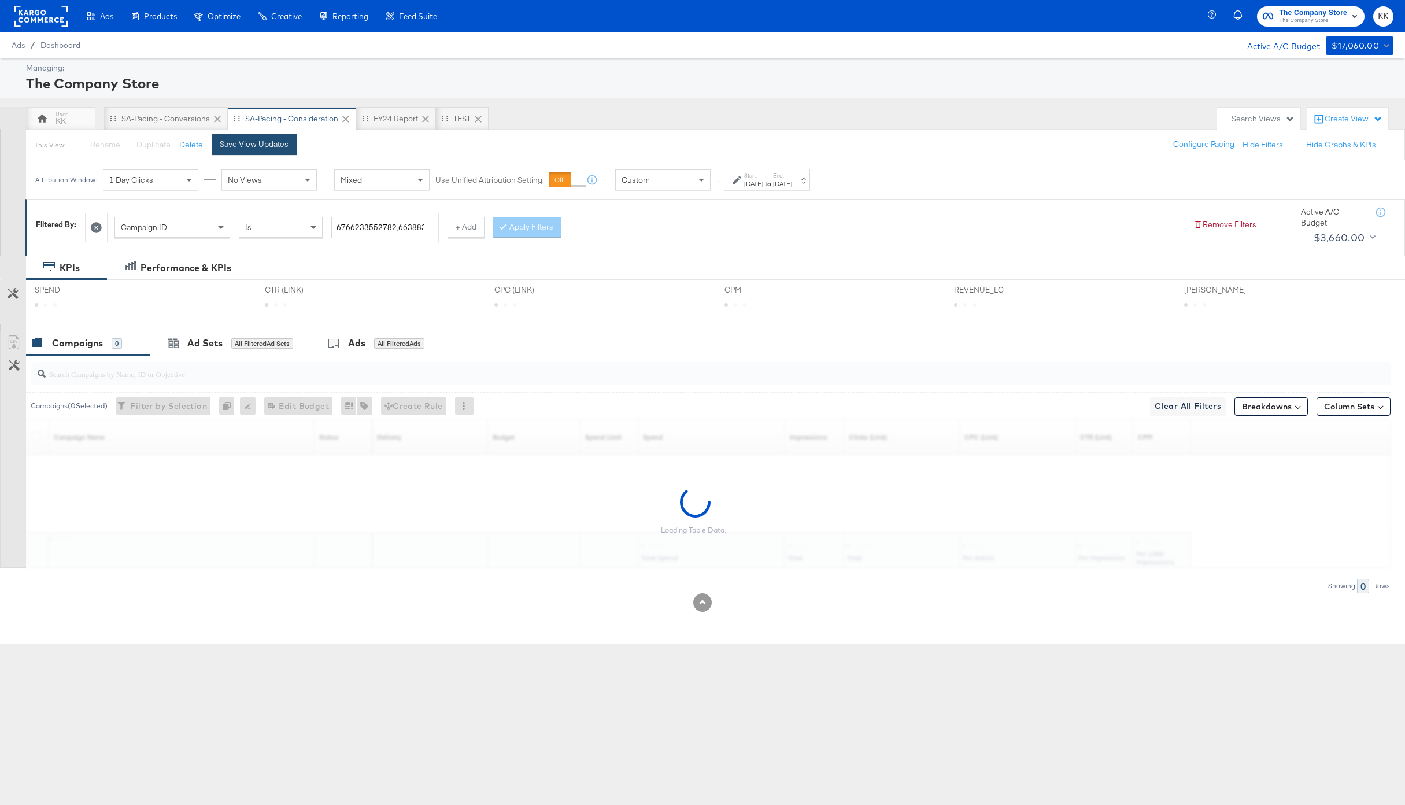
click at [286, 142] on div "Save View Updates" at bounding box center [254, 144] width 69 height 11
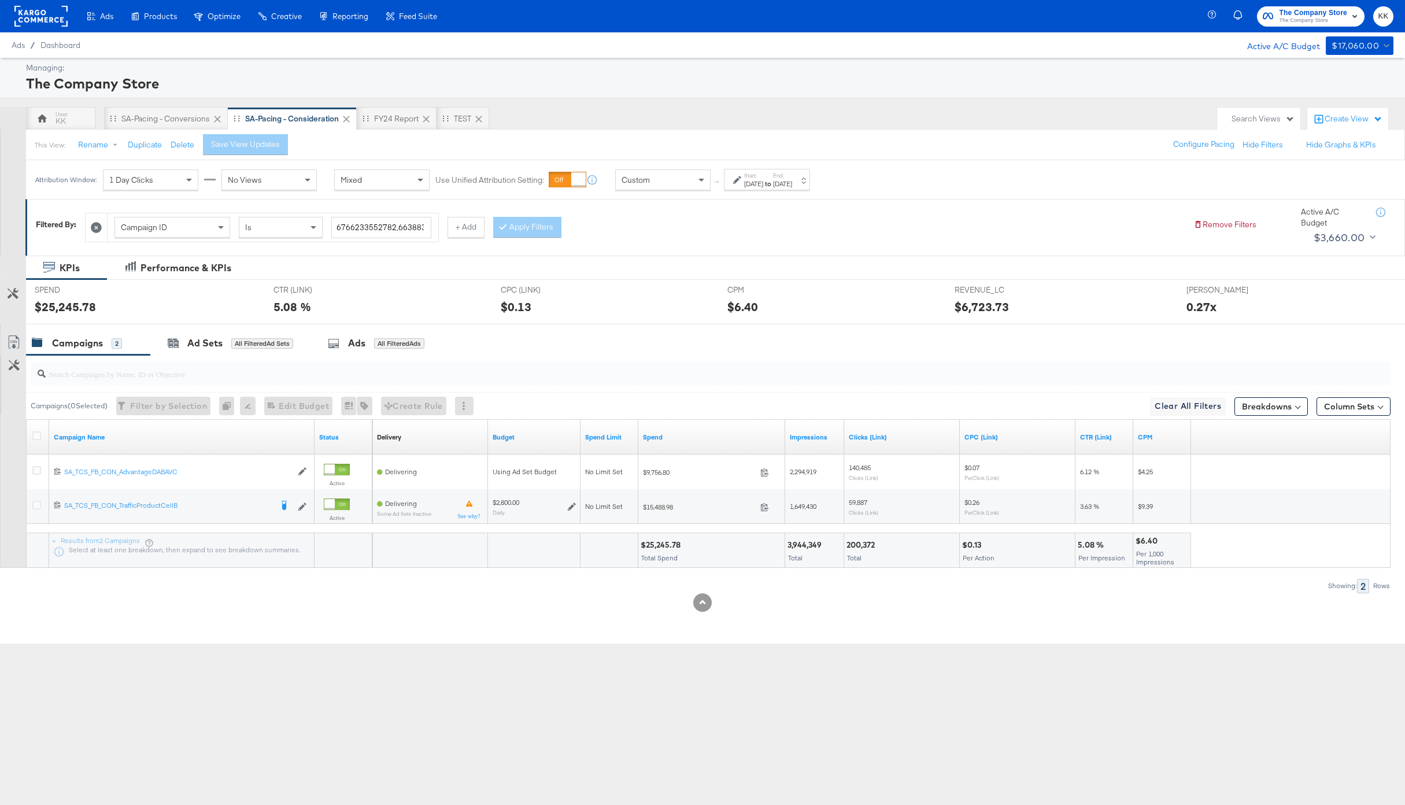
click at [662, 546] on div "$25,245.78" at bounding box center [662, 544] width 43 height 11
copy div "25,245.78"
click at [169, 117] on div "SA-Pacing - Conversions" at bounding box center [165, 118] width 88 height 11
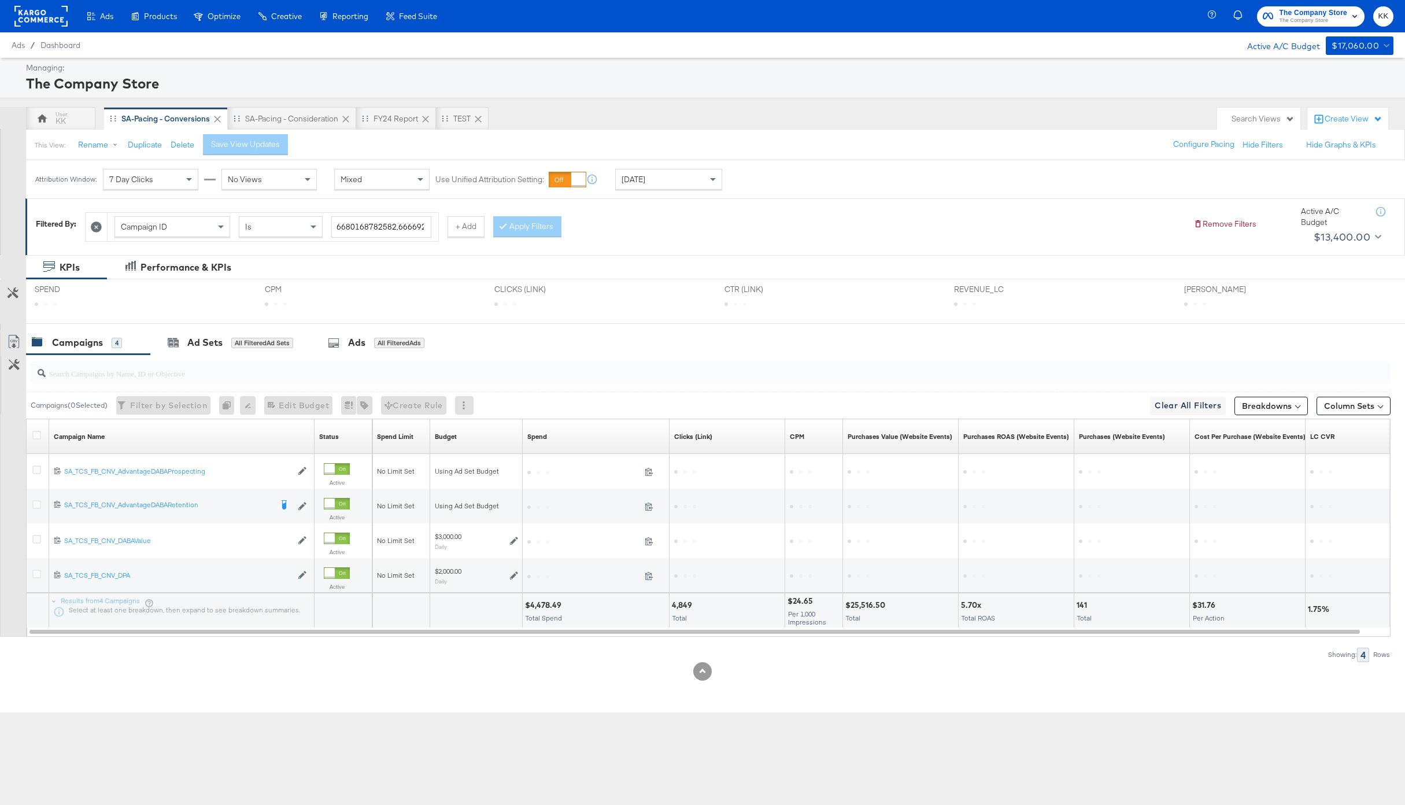
click at [690, 183] on div "[DATE]" at bounding box center [669, 179] width 106 height 20
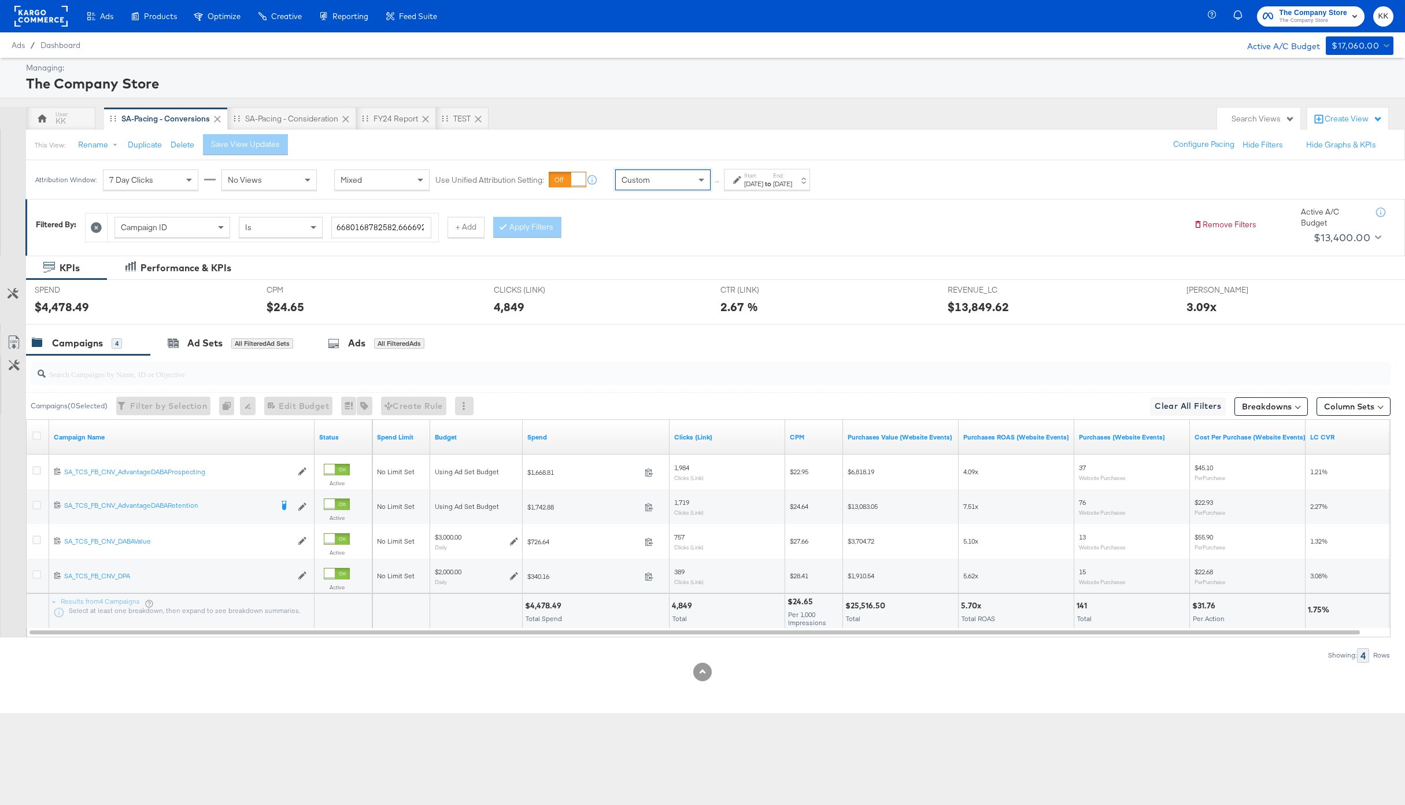
click at [753, 184] on div "[DATE]" at bounding box center [753, 183] width 19 height 9
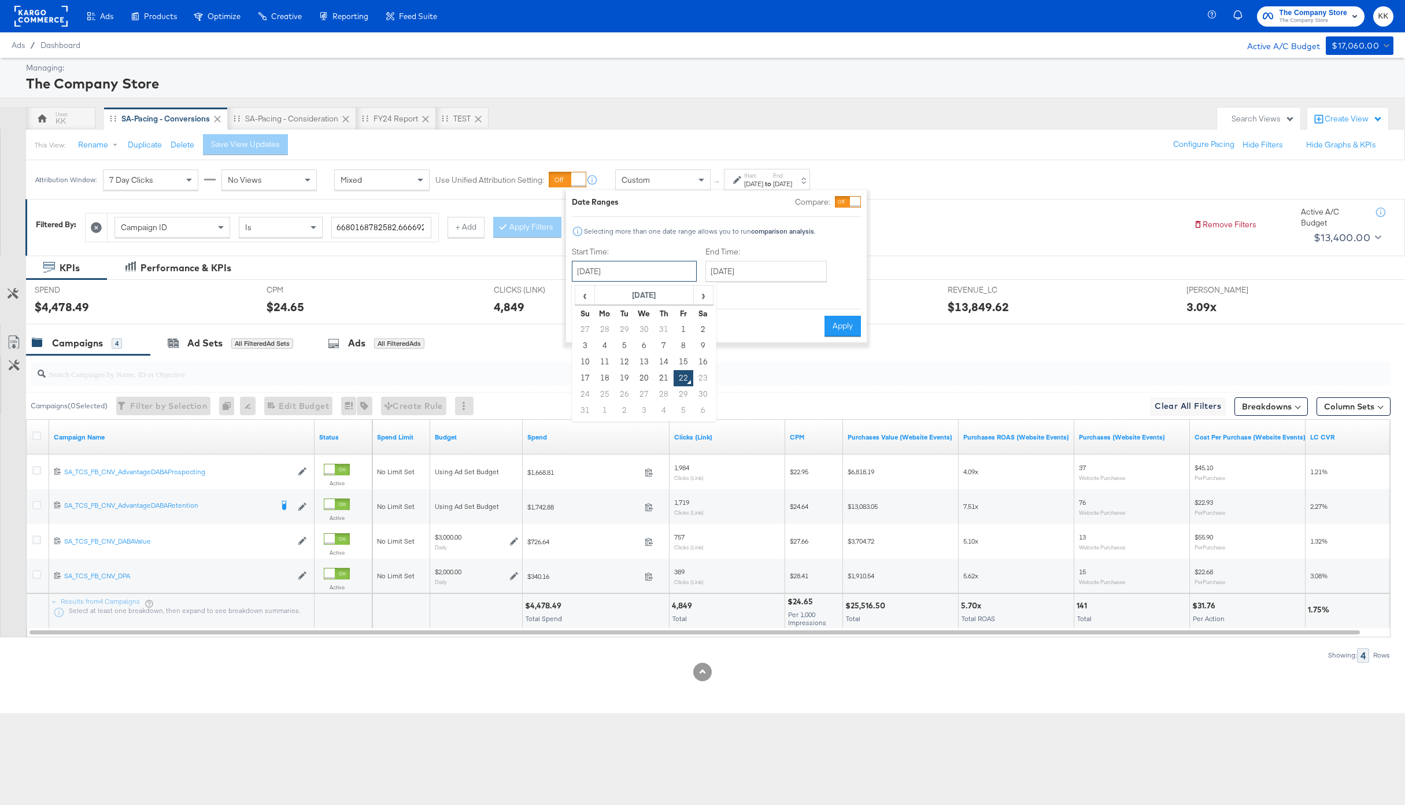
click at [657, 267] on input "[DATE]" at bounding box center [634, 271] width 125 height 21
click at [604, 342] on td "4" at bounding box center [605, 346] width 20 height 16
type input "[DATE]"
click at [778, 271] on input "[DATE]" at bounding box center [760, 271] width 121 height 21
click at [793, 377] on td "21" at bounding box center [792, 378] width 20 height 16
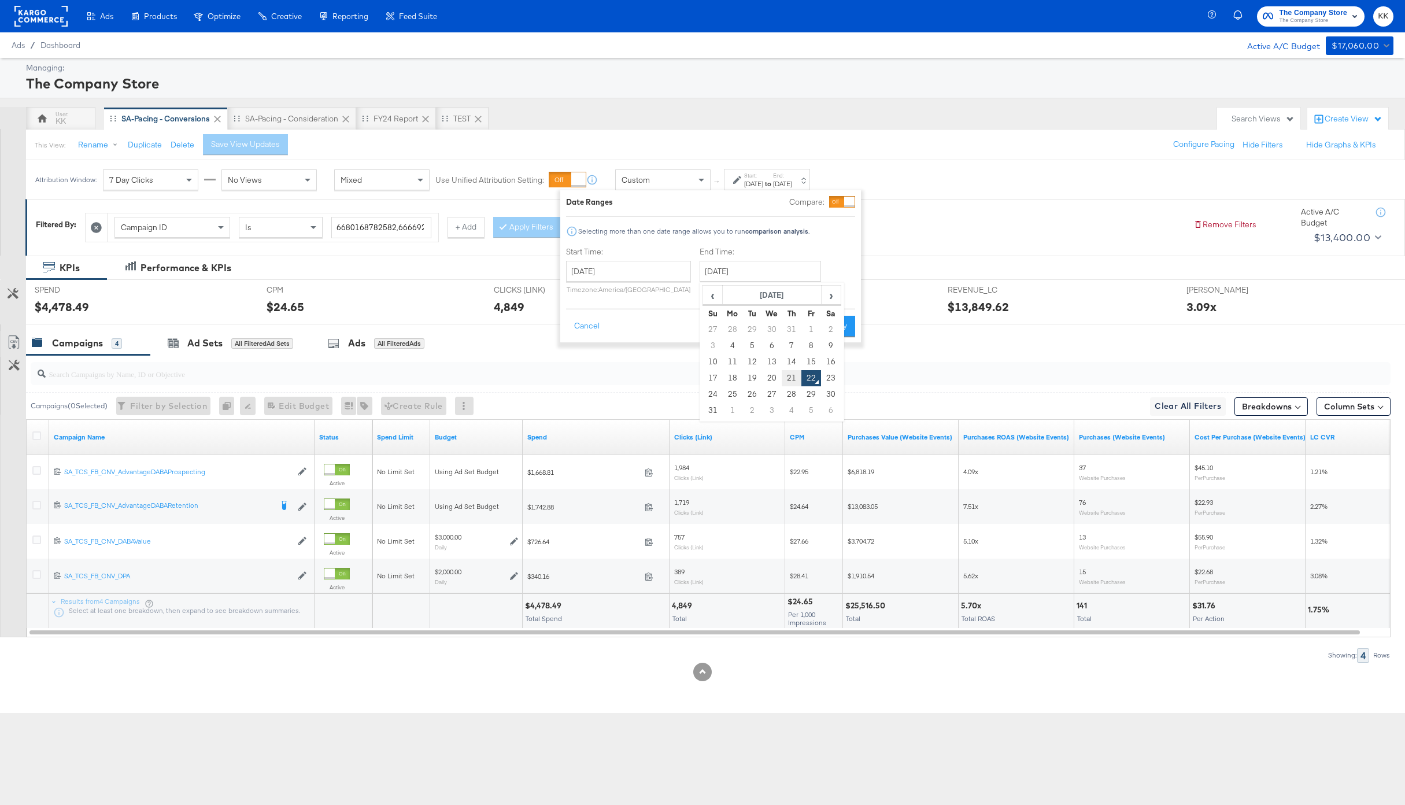
type input "[DATE]"
click at [840, 328] on button "Apply" at bounding box center [834, 326] width 36 height 21
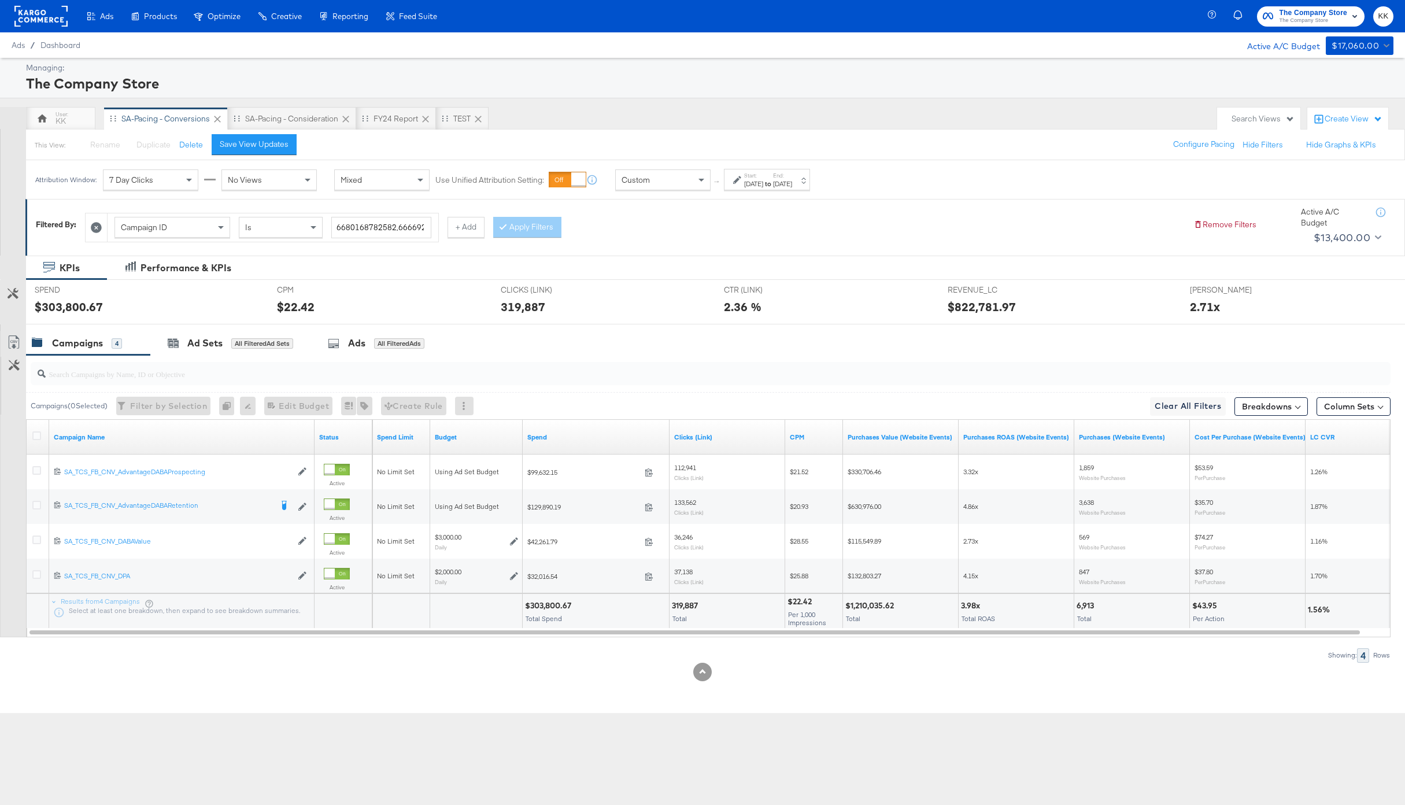
click at [551, 604] on div "$303,800.67" at bounding box center [550, 605] width 50 height 11
copy div "303,800.67"
